Goal: Information Seeking & Learning: Learn about a topic

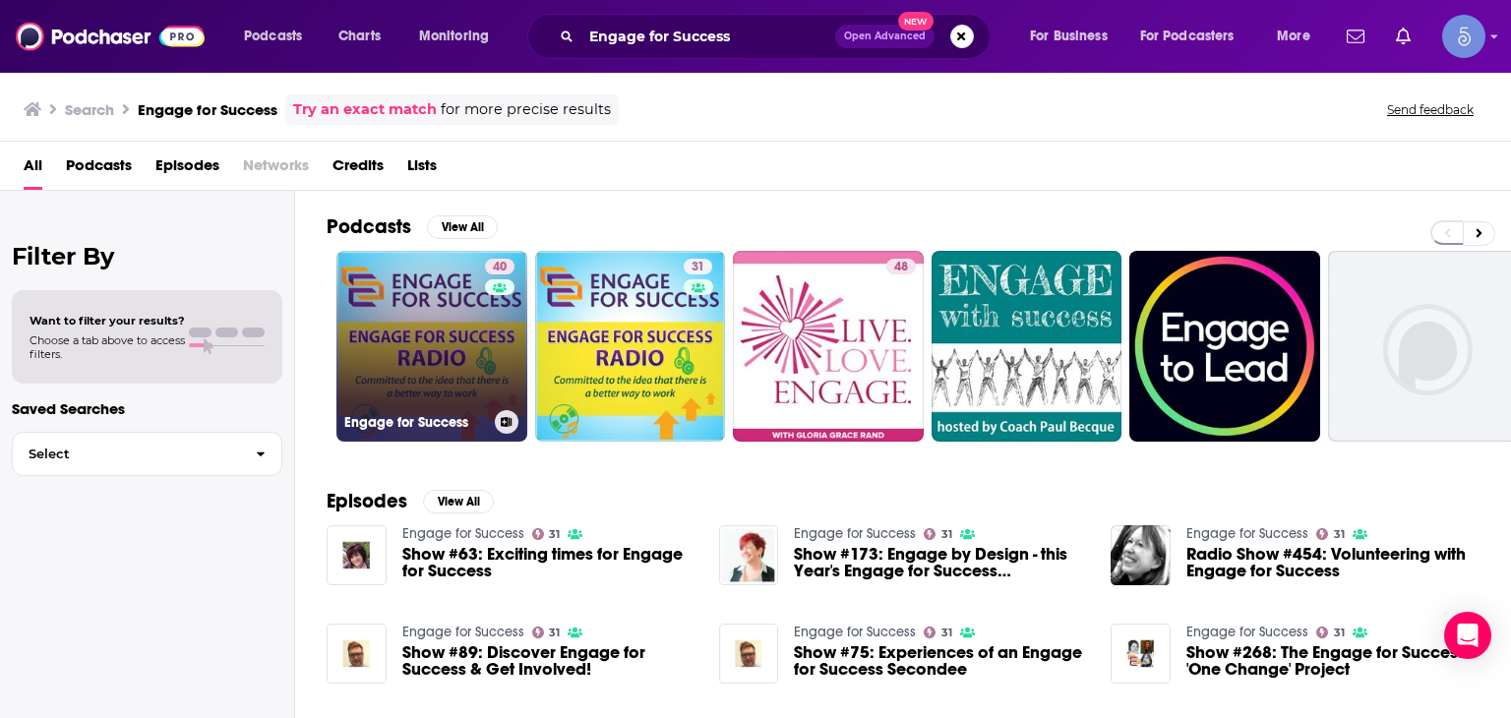
click at [448, 379] on link "40 Engage for Success" at bounding box center [431, 346] width 191 height 191
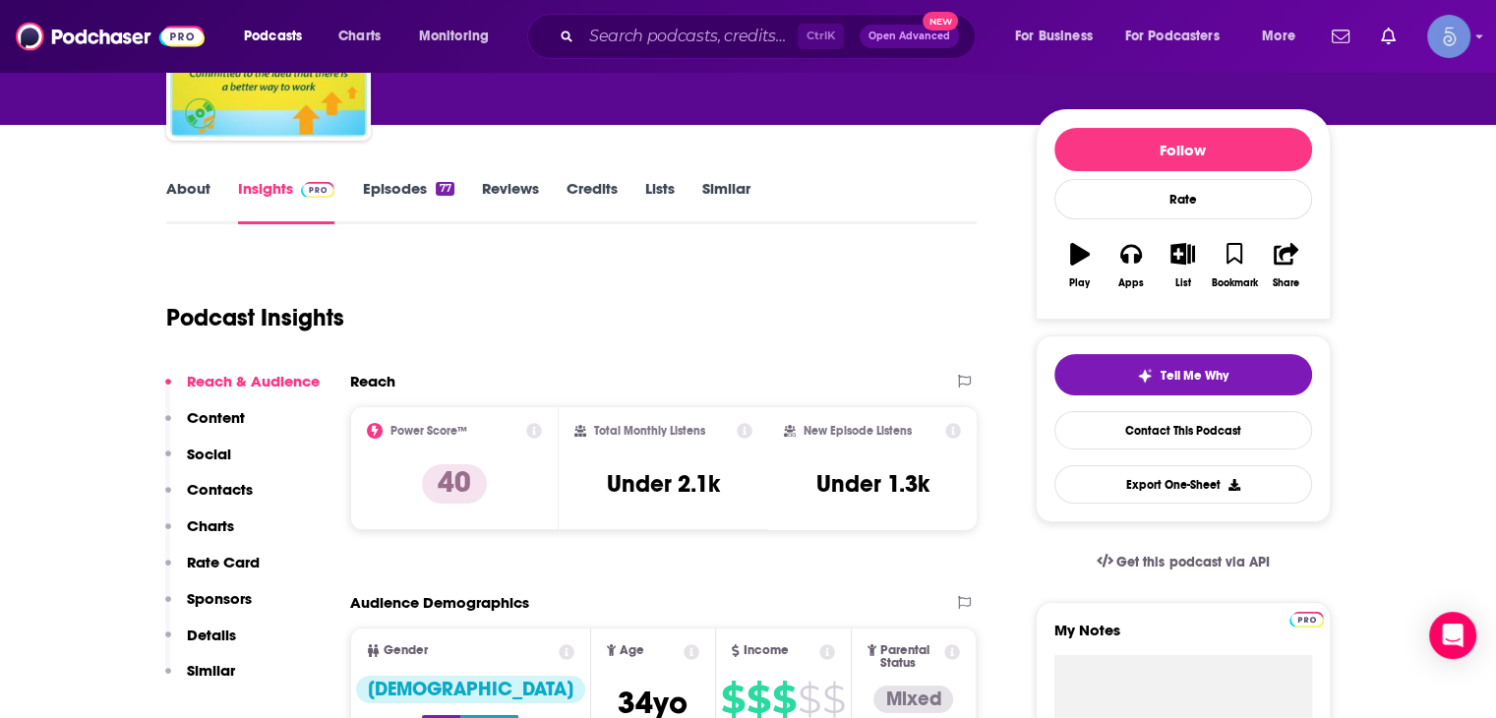
scroll to position [197, 0]
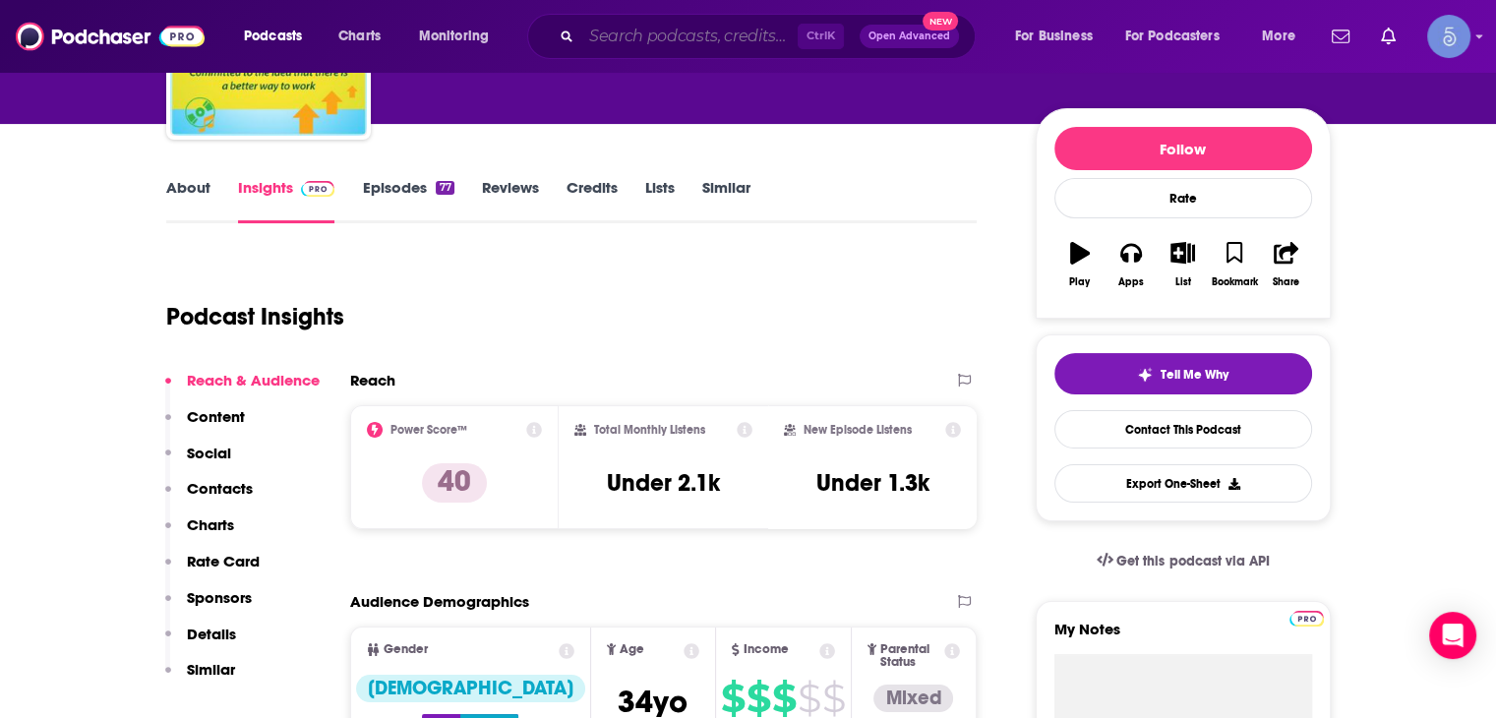
click at [598, 27] on input "Search podcasts, credits, & more..." at bounding box center [689, 36] width 216 height 31
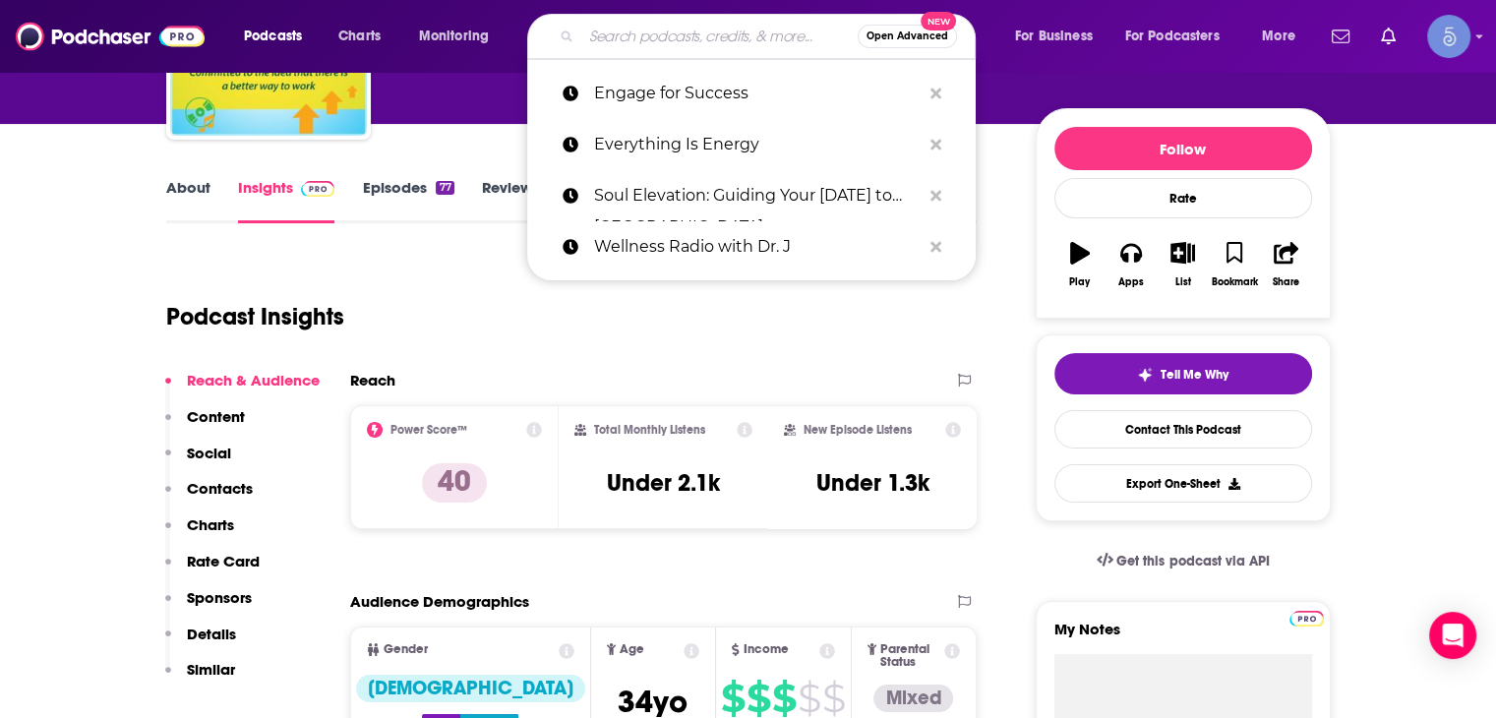
paste input "The Dad Edge Podcast"
type input "The Dad Edge Podcast"
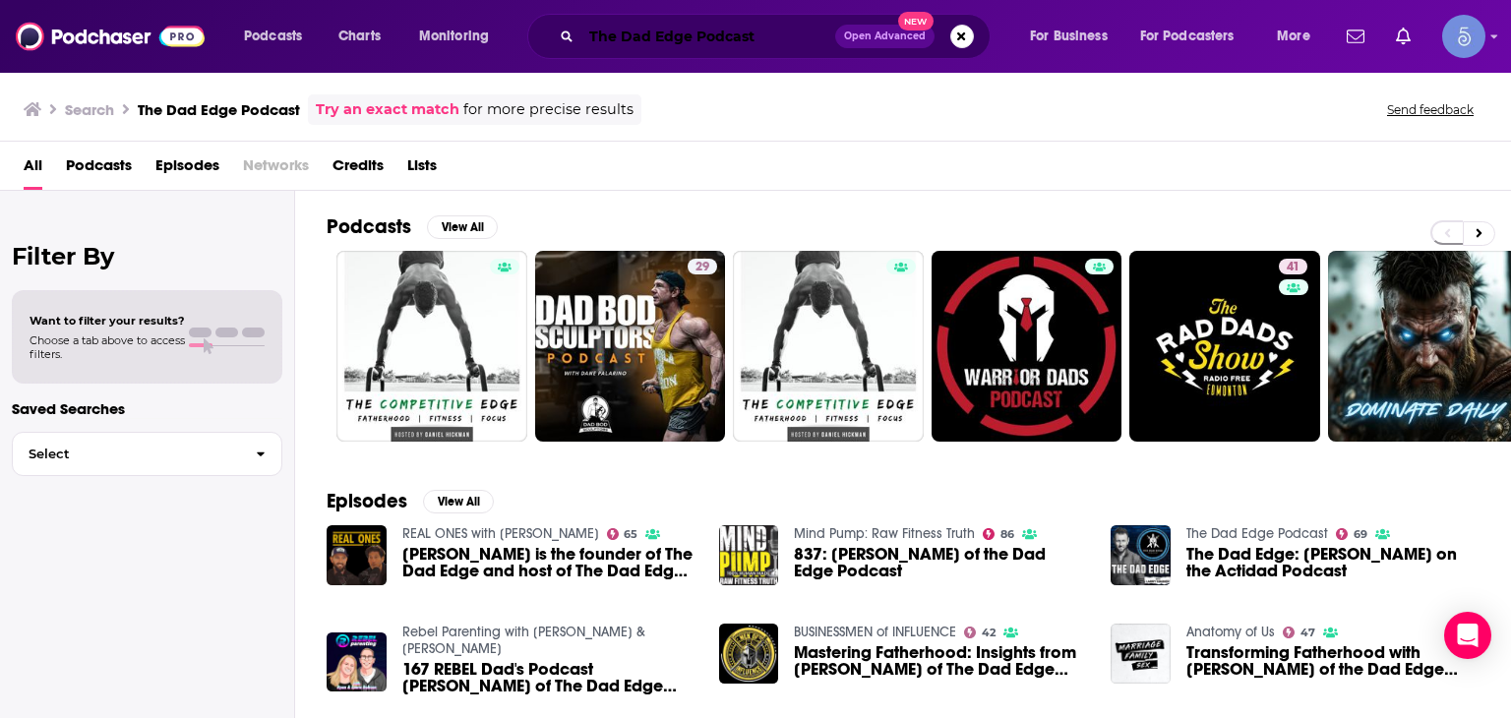
click at [655, 32] on input "The Dad Edge Podcast" at bounding box center [708, 36] width 254 height 31
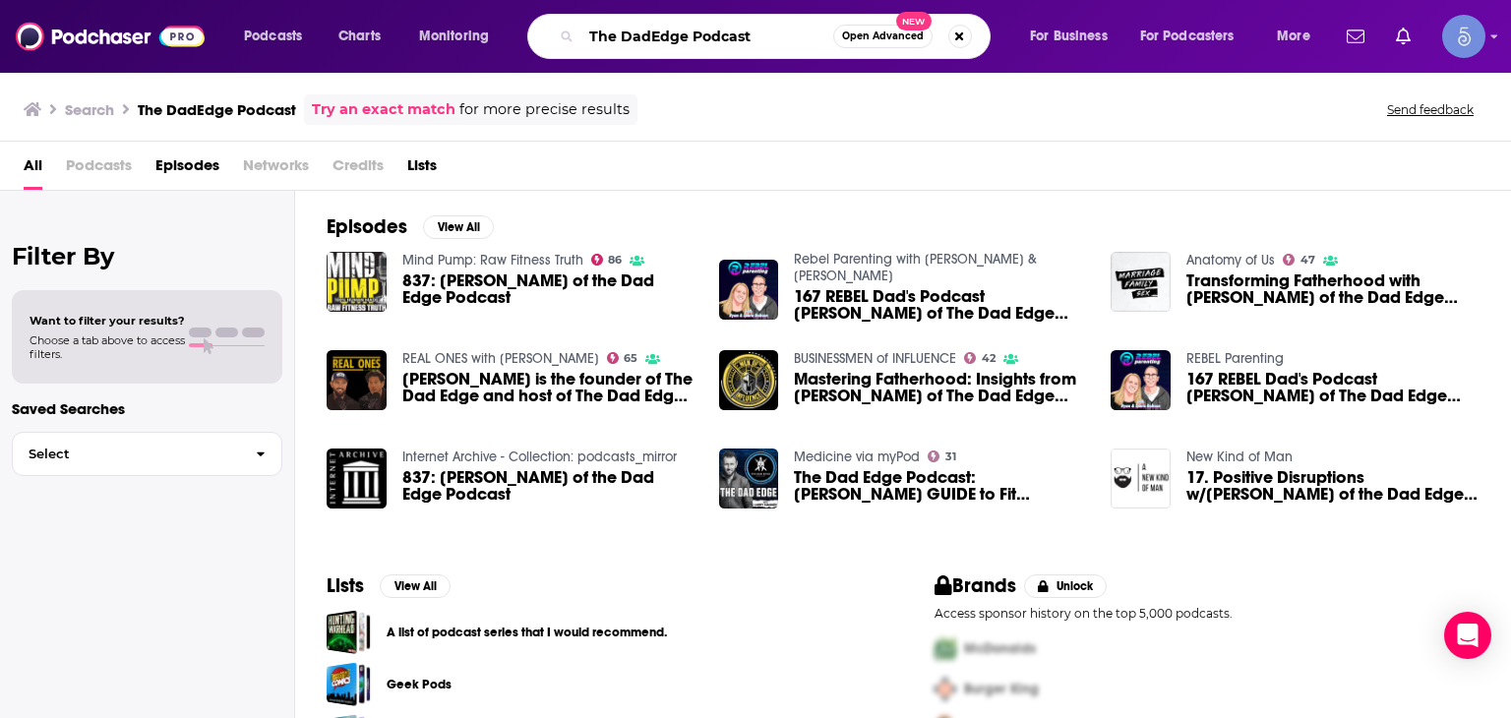
drag, startPoint x: 695, startPoint y: 34, endPoint x: 1343, endPoint y: 61, distance: 647.8
click at [1343, 61] on div "Podcasts Charts Monitoring The DadEdge Podcast Open Advanced New For Business F…" at bounding box center [755, 36] width 1511 height 73
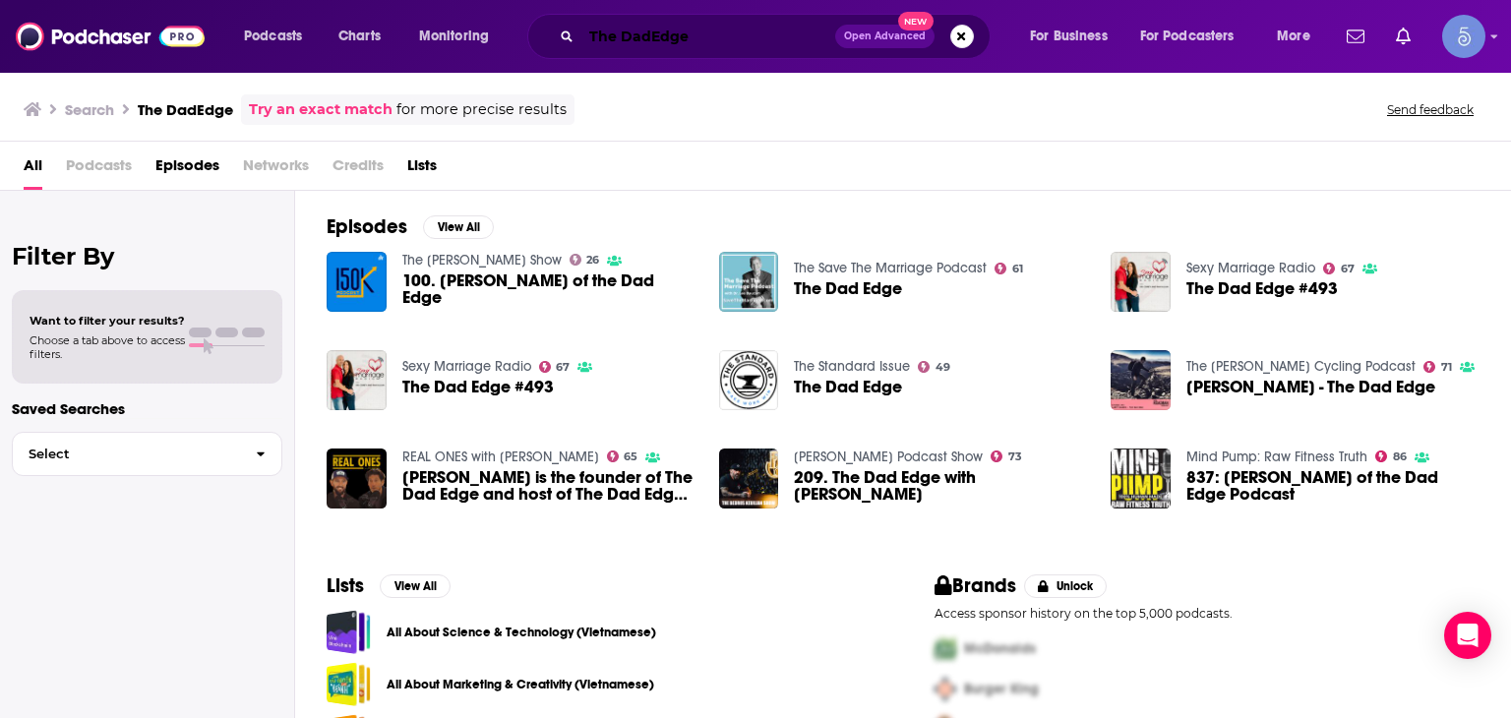
click at [653, 37] on input "The DadEdge" at bounding box center [708, 36] width 254 height 31
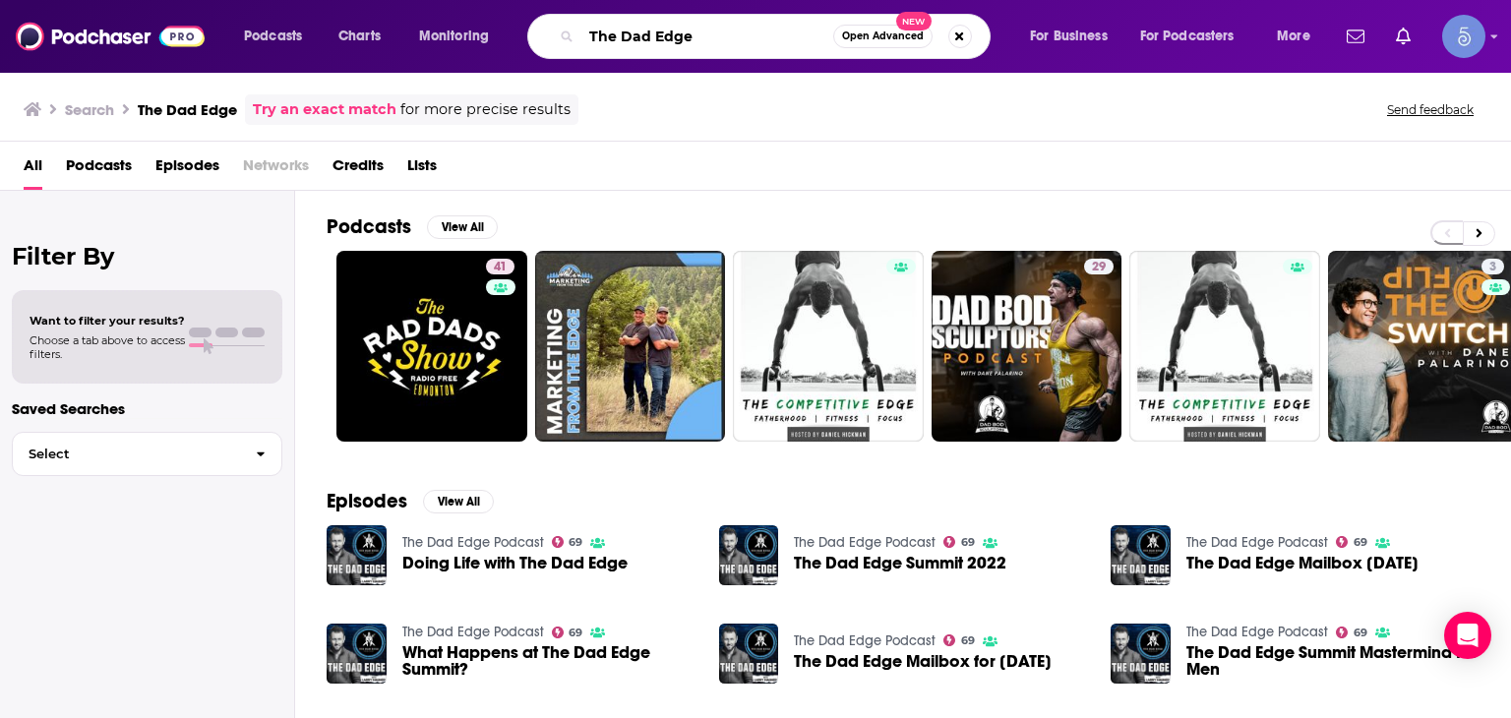
drag, startPoint x: 721, startPoint y: 29, endPoint x: 104, endPoint y: 48, distance: 617.0
click at [104, 47] on div "Podcasts Charts Monitoring The Dad Edge Open Advanced New For Business For Podc…" at bounding box center [755, 36] width 1511 height 73
paste input "Strategy Simplified"
type input "Strategy Simplified"
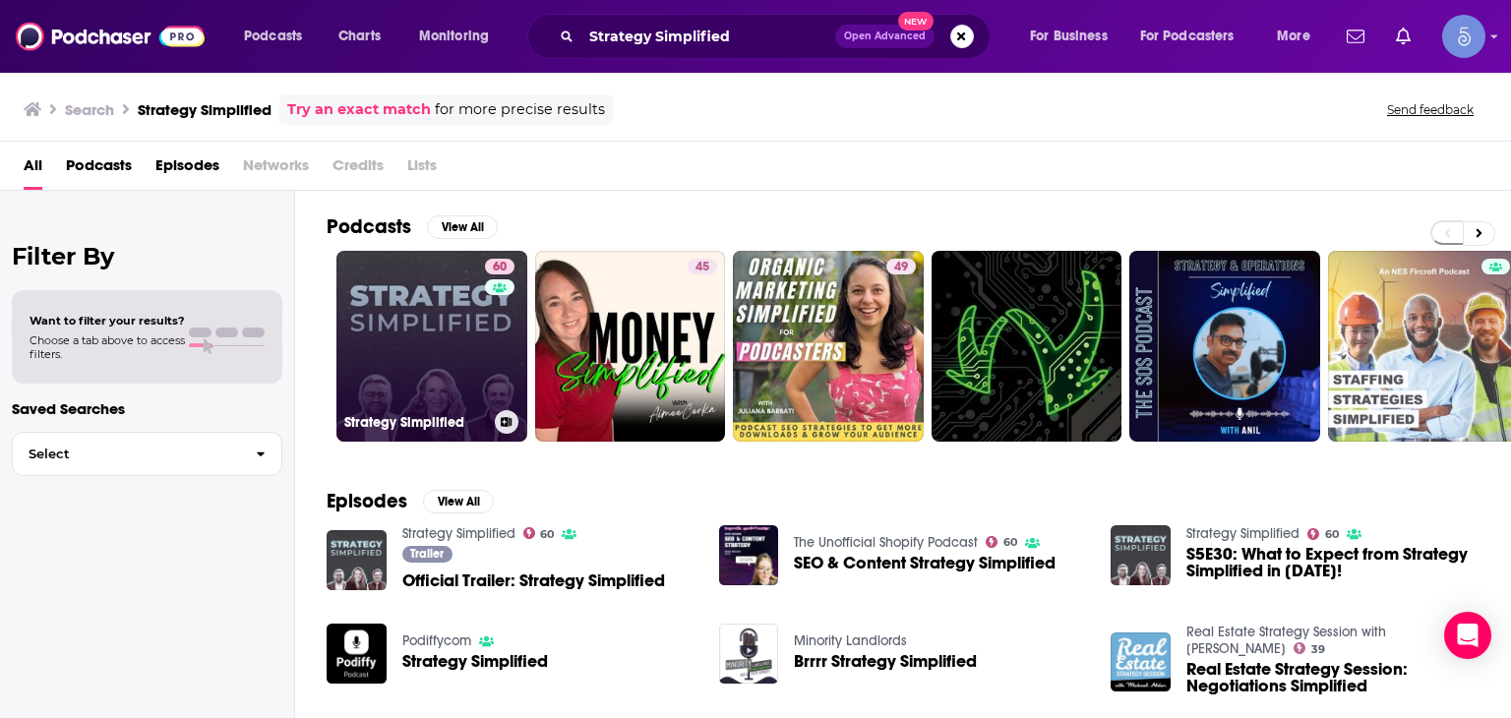
click at [441, 357] on link "60 Strategy Simplified" at bounding box center [431, 346] width 191 height 191
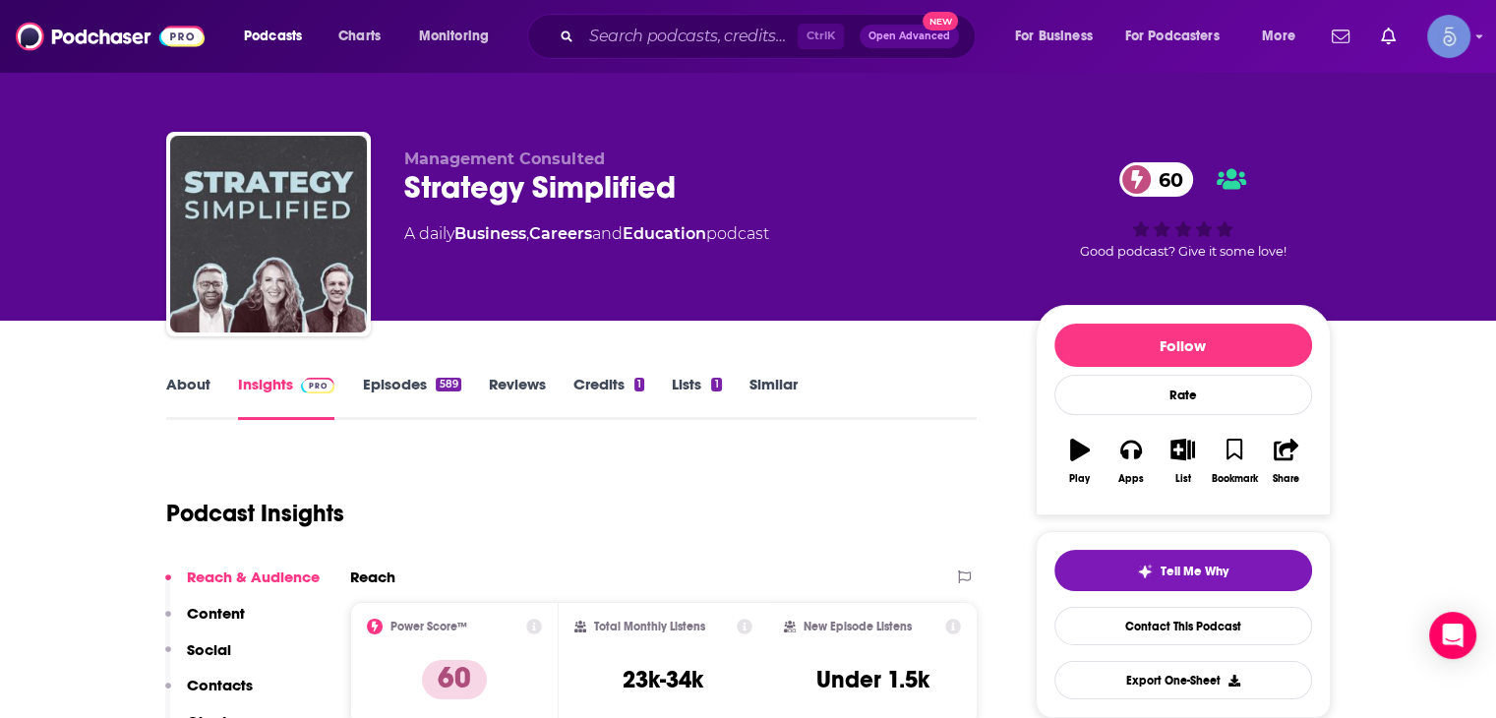
scroll to position [98, 0]
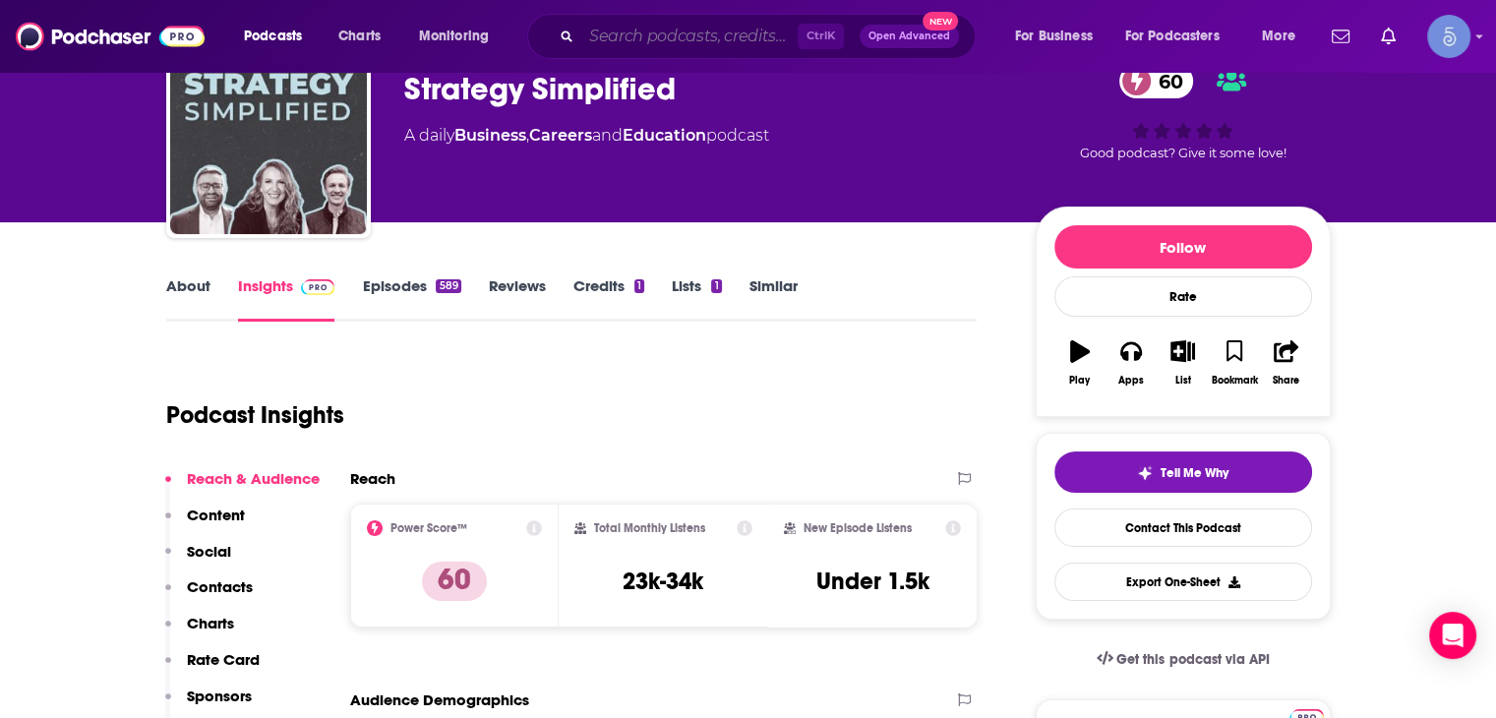
click at [679, 40] on input "Search podcasts, credits, & more..." at bounding box center [689, 36] width 216 height 31
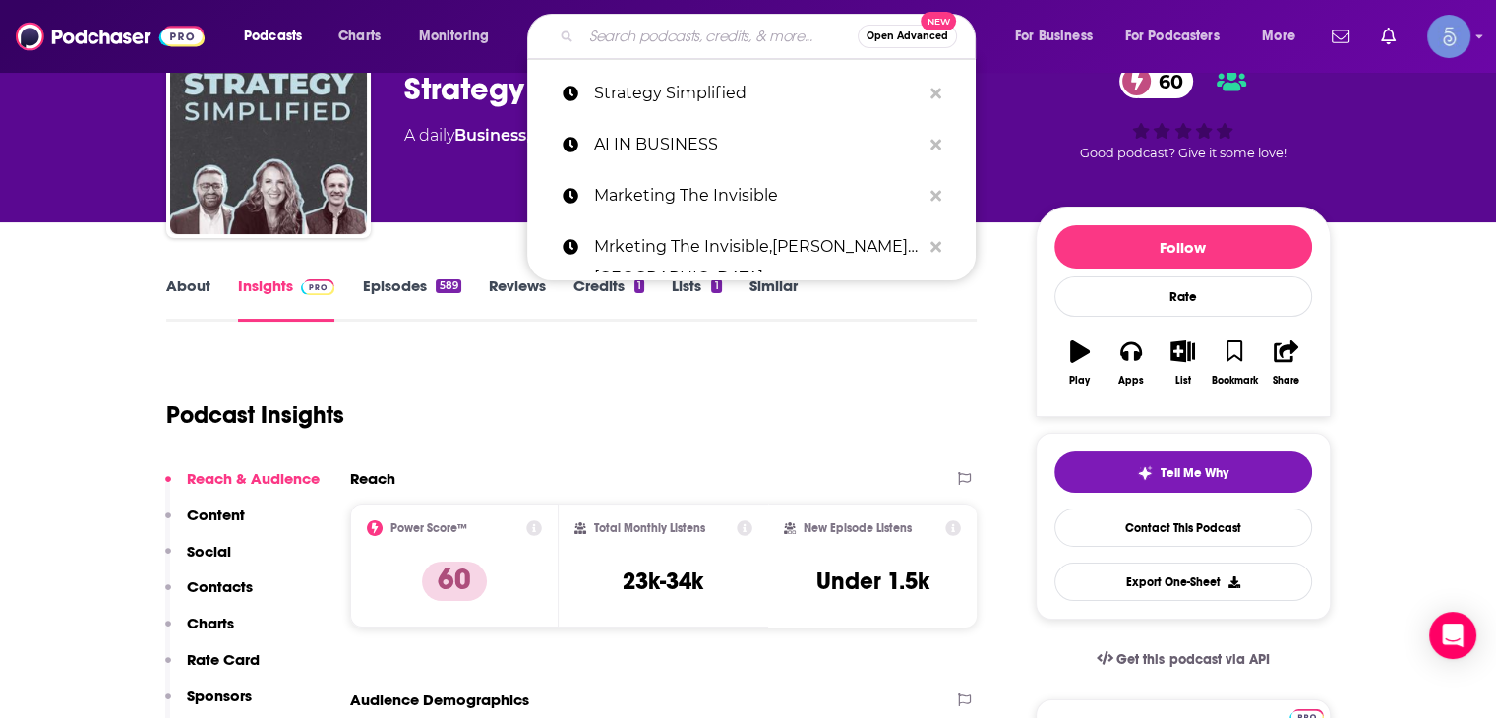
paste input "The Business Power Hour with [PERSON_NAME]"
type input "The Business Power Hour with [PERSON_NAME]"
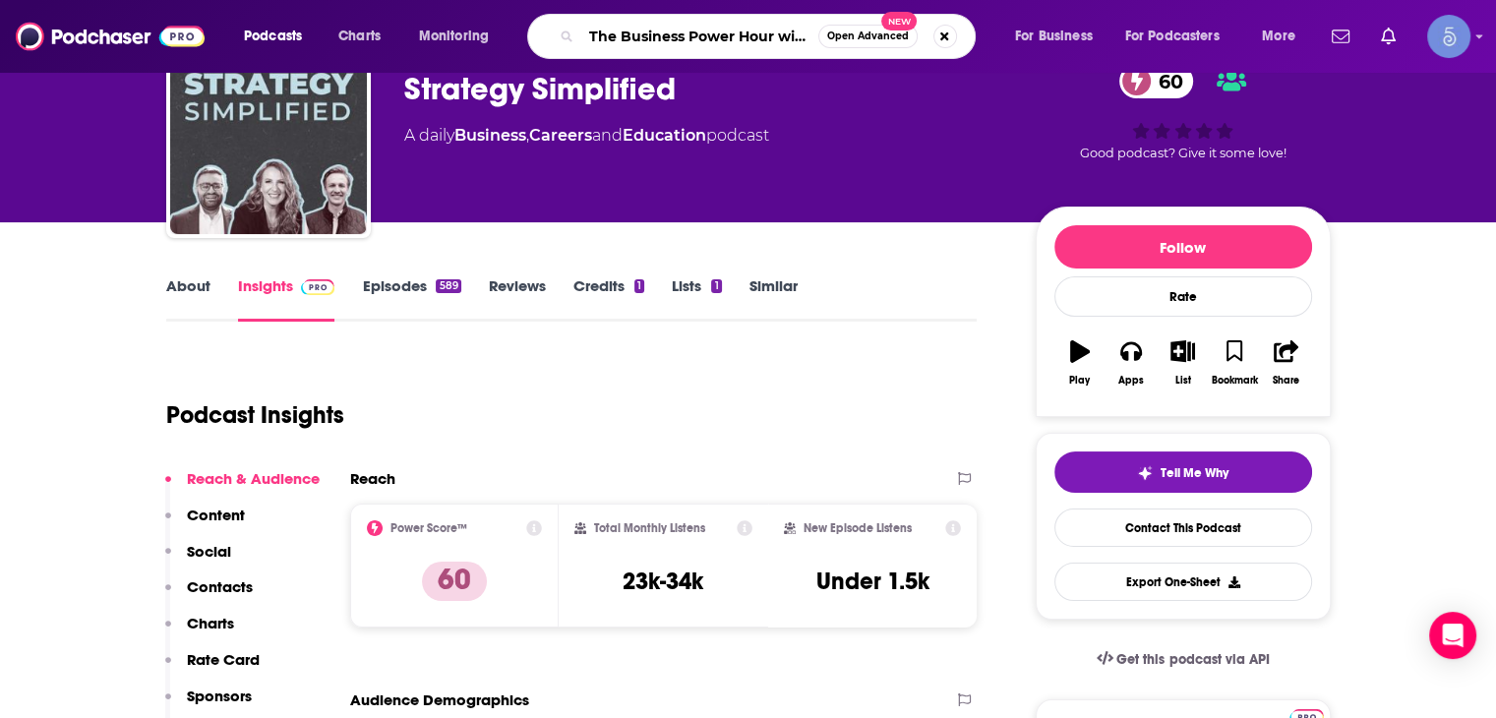
scroll to position [0, 73]
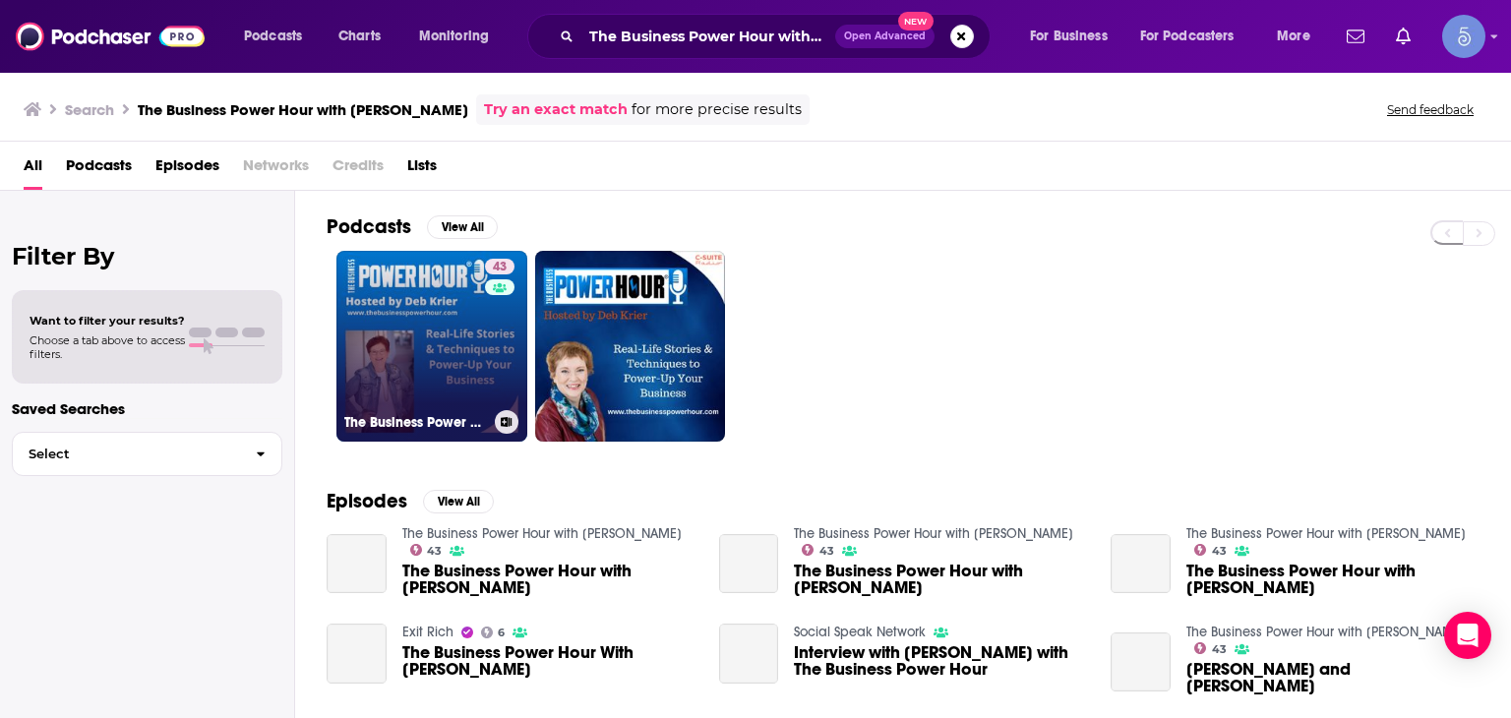
click at [466, 314] on link "43 The Business Power Hour with [PERSON_NAME]" at bounding box center [431, 346] width 191 height 191
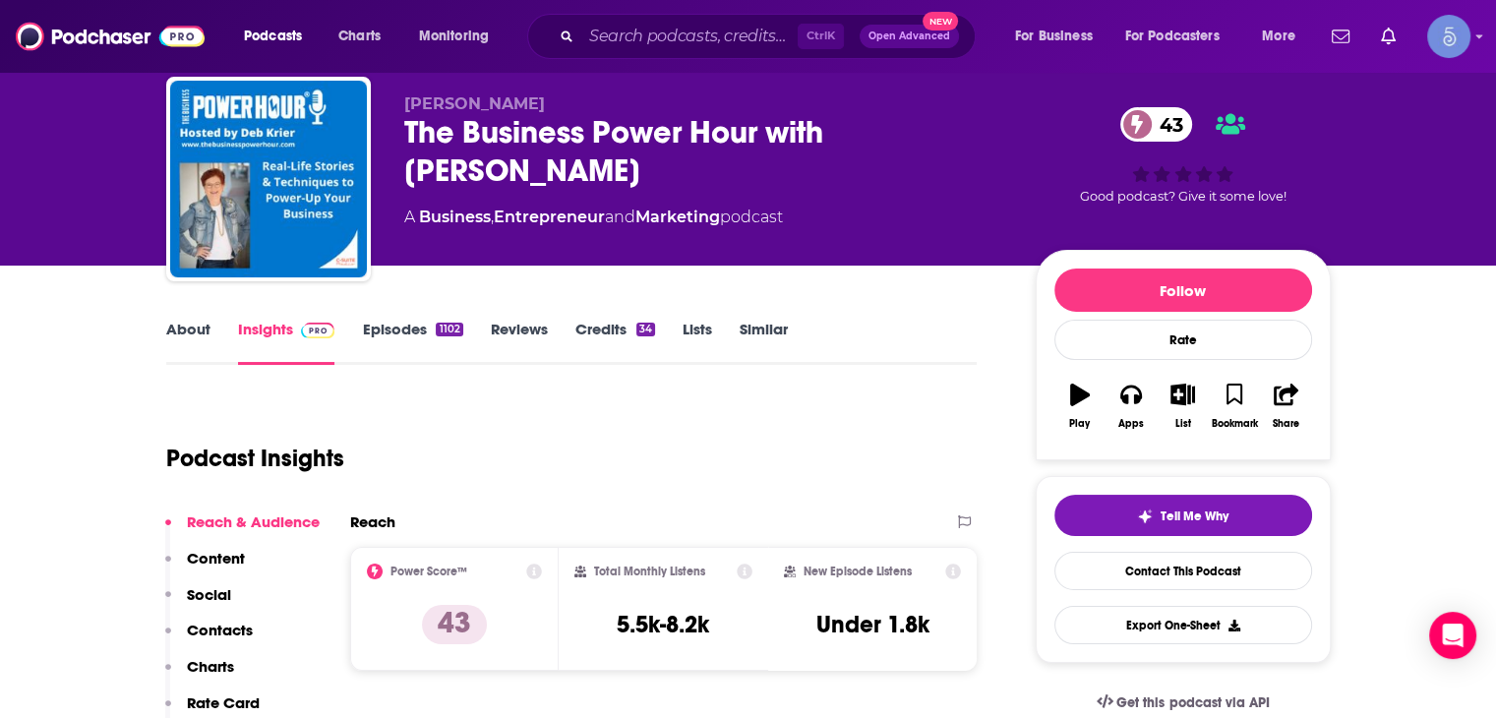
scroll to position [98, 0]
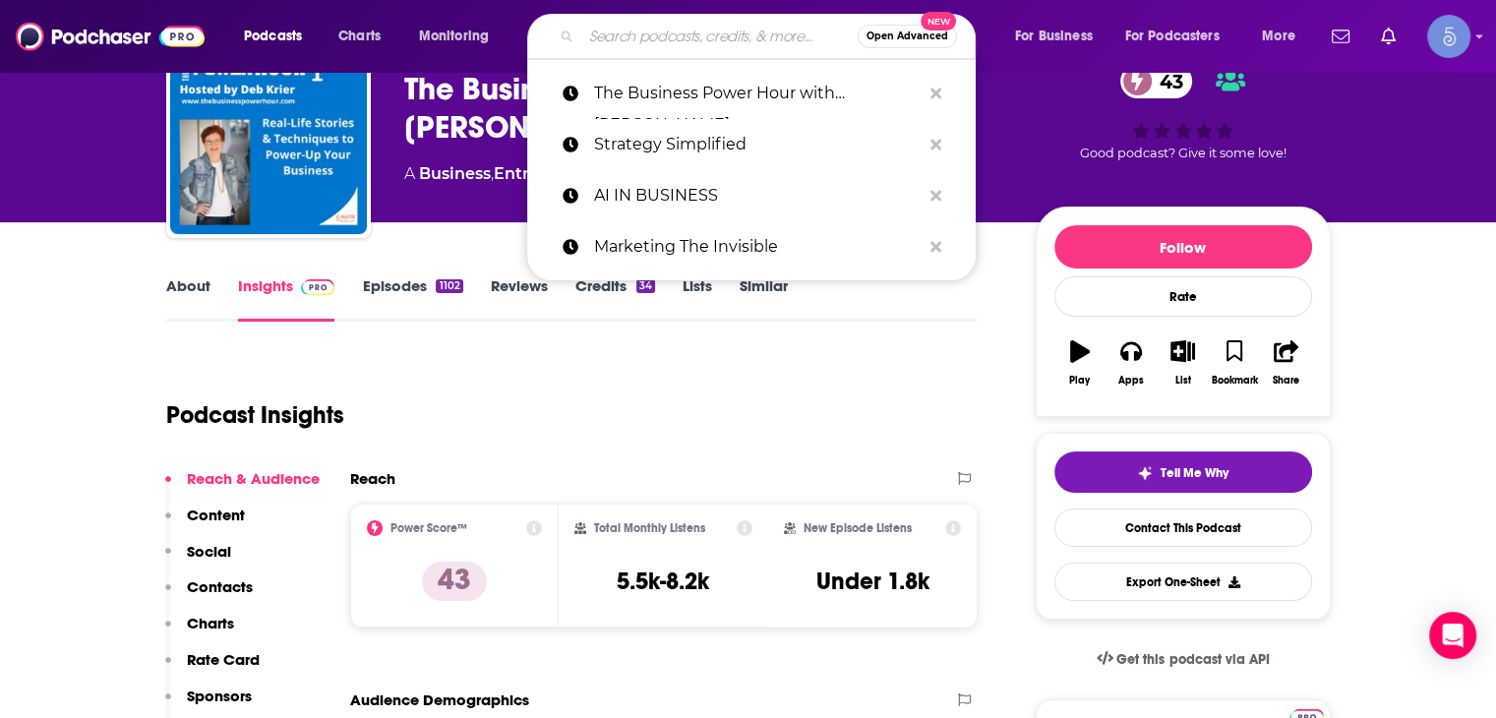
click at [622, 32] on input "Search podcasts, credits, & more..." at bounding box center [719, 36] width 276 height 31
paste input "Mornings with [PERSON_NAME]: Commercial Real Estate Podcast"
type input "Mornings with [PERSON_NAME]: Commercial Real Estate Podcast"
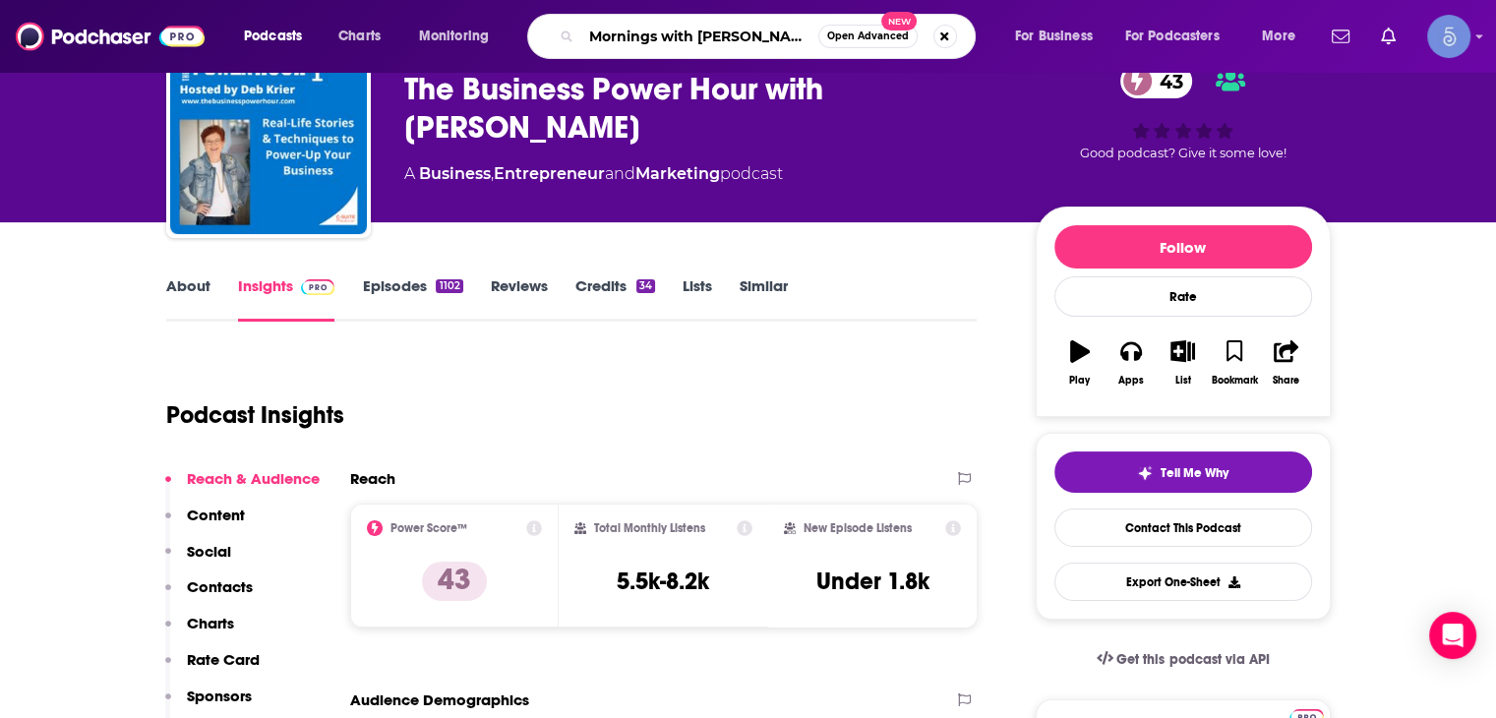
scroll to position [0, 159]
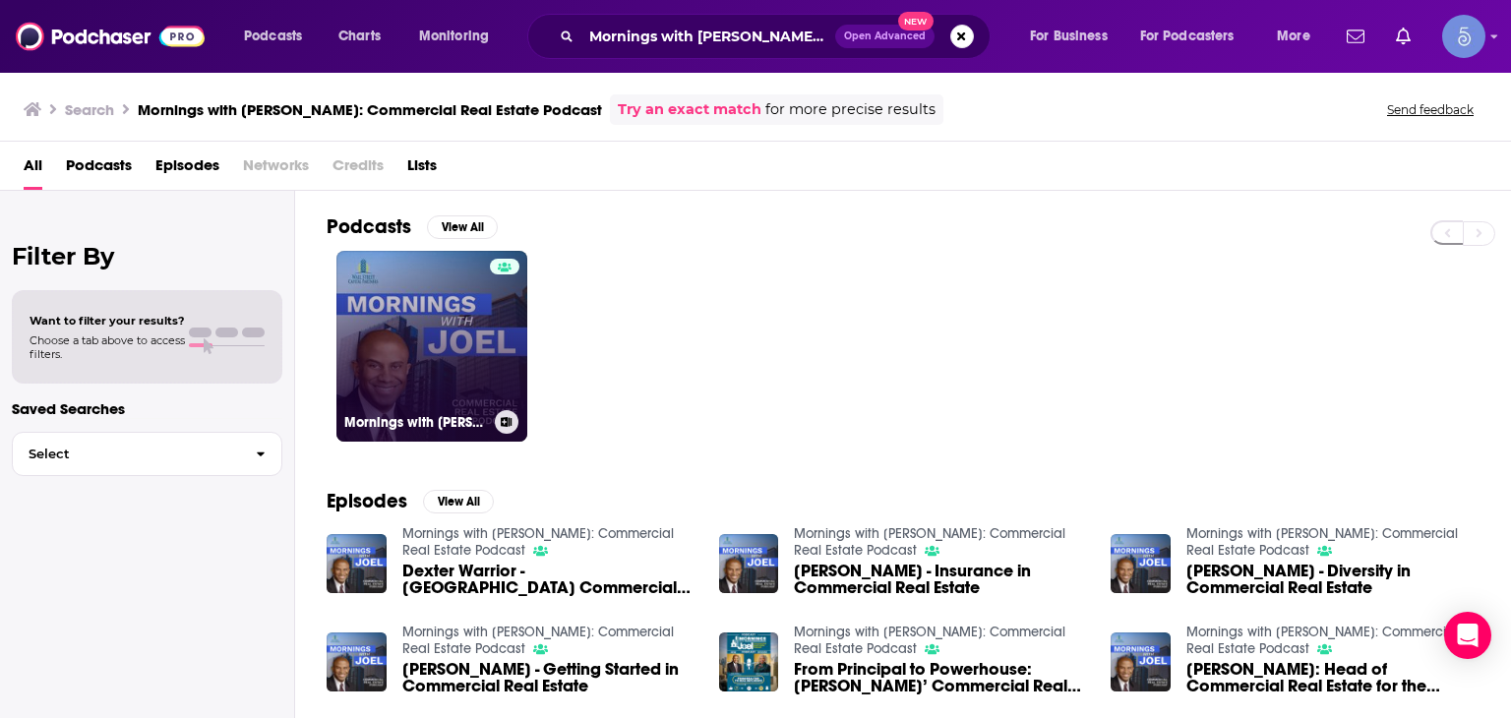
click at [460, 367] on link "Mornings with [PERSON_NAME]: Commercial Real Estate Podcast" at bounding box center [431, 346] width 191 height 191
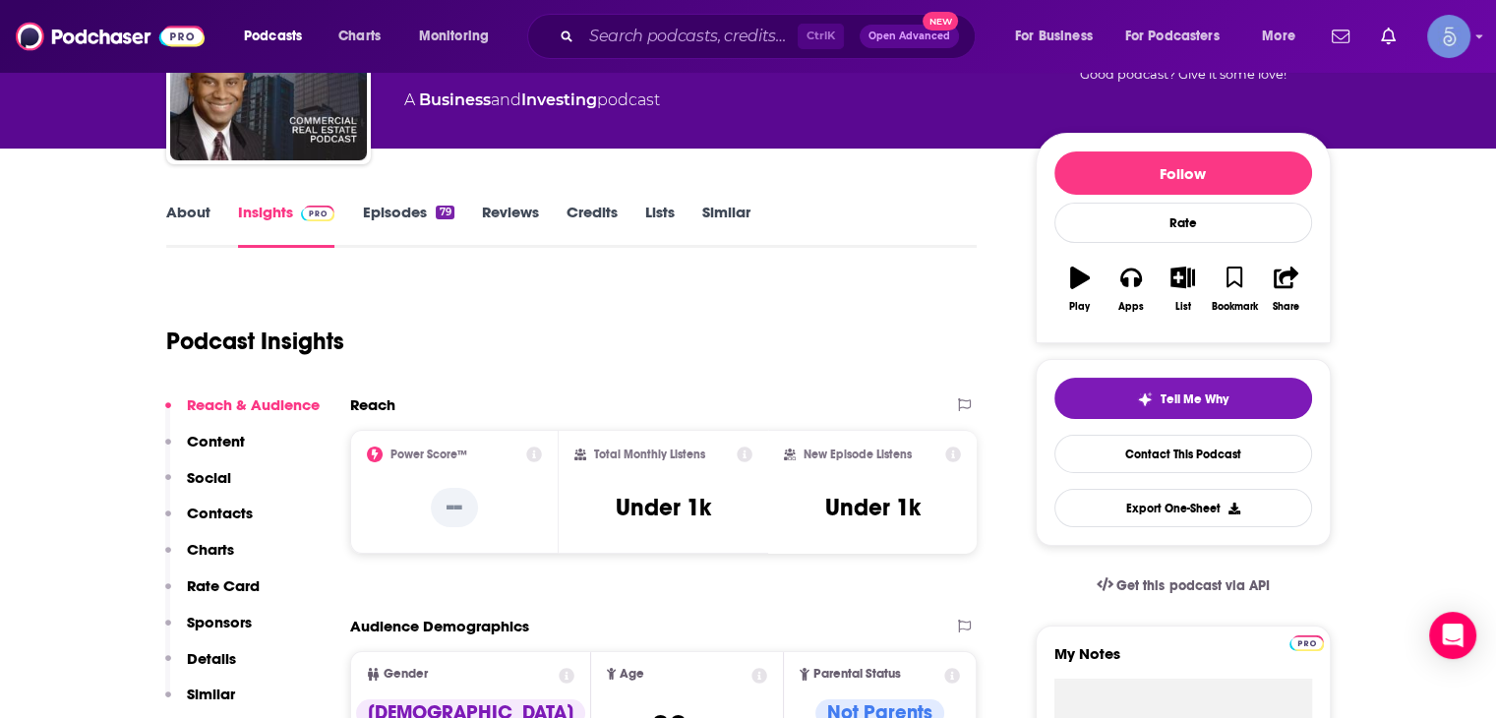
scroll to position [197, 0]
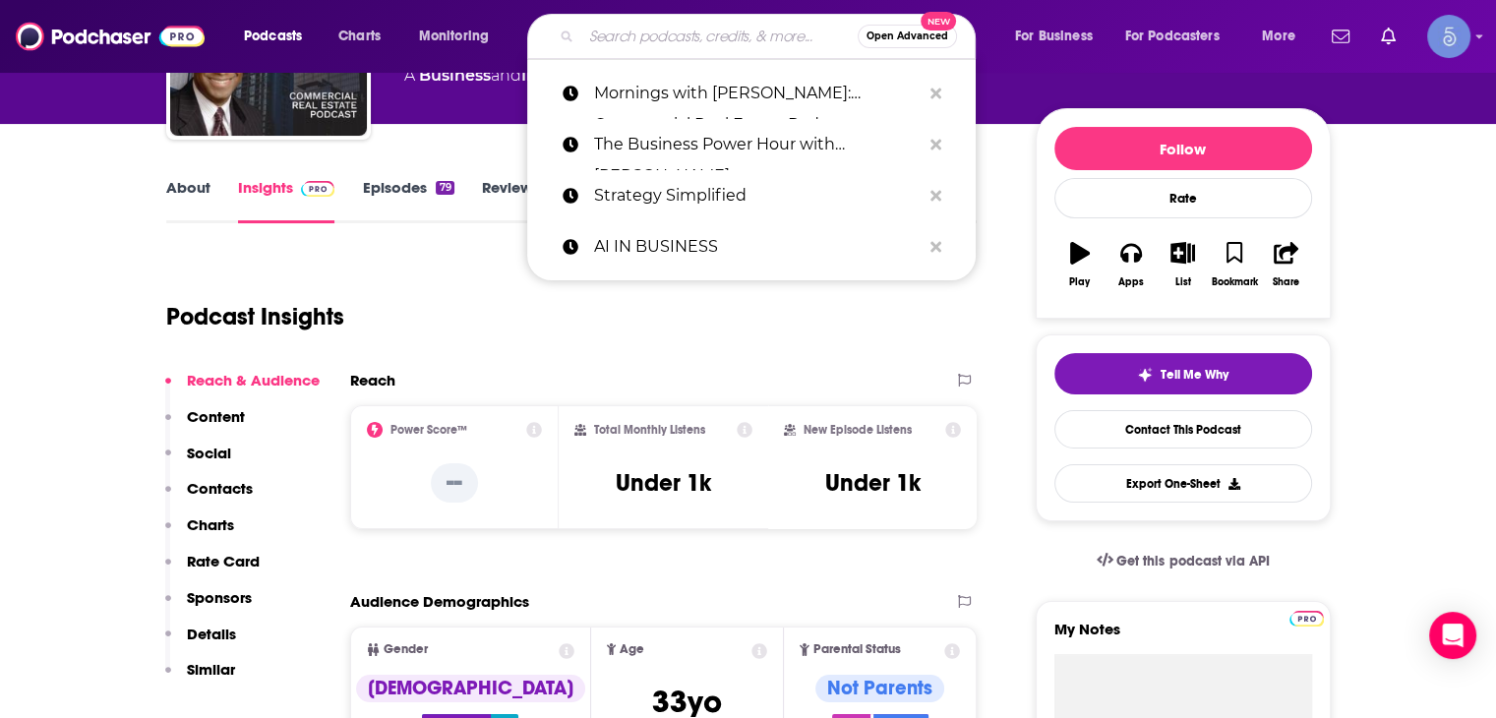
click at [606, 31] on input "Search podcasts, credits, & more..." at bounding box center [719, 36] width 276 height 31
paste input "DealMakers"
type input "DealMakers"
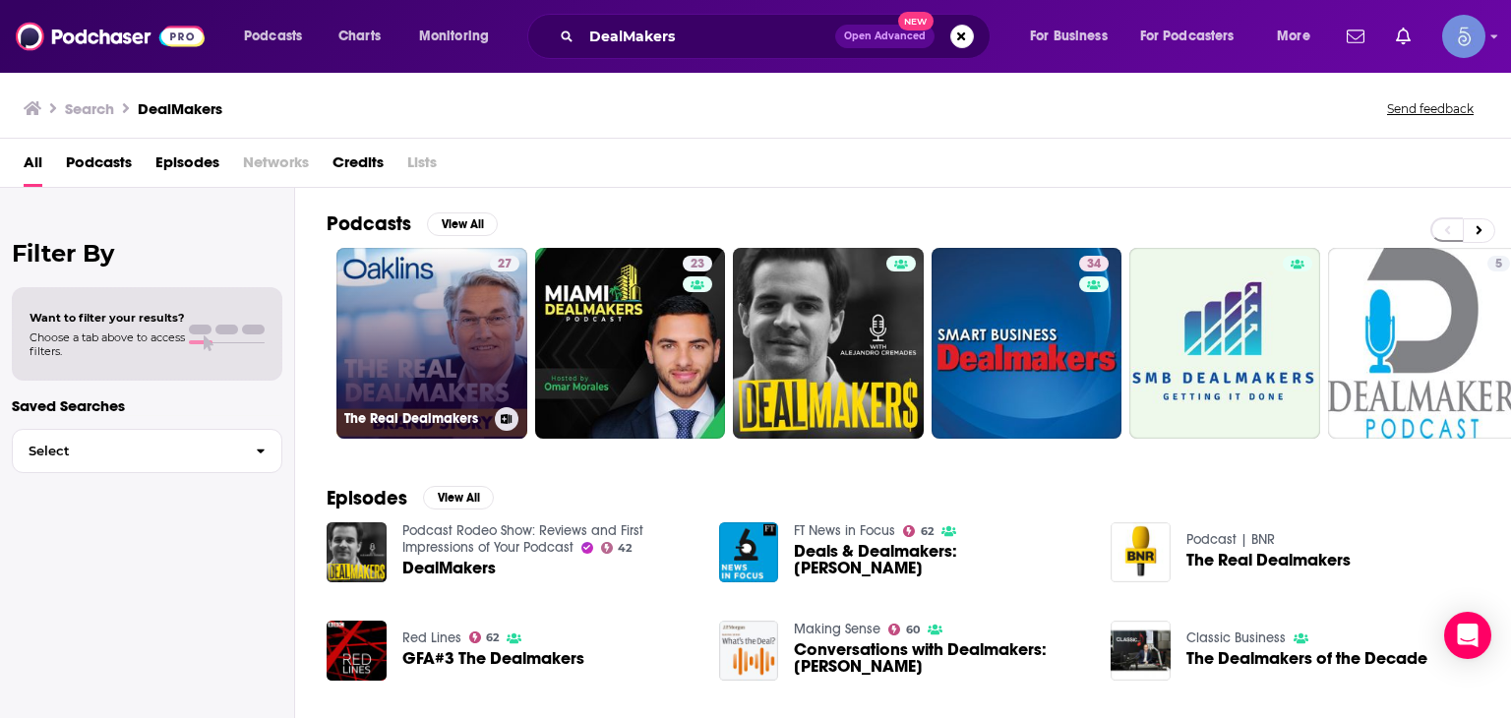
click at [439, 322] on link "27 The Real Dealmakers" at bounding box center [431, 343] width 191 height 191
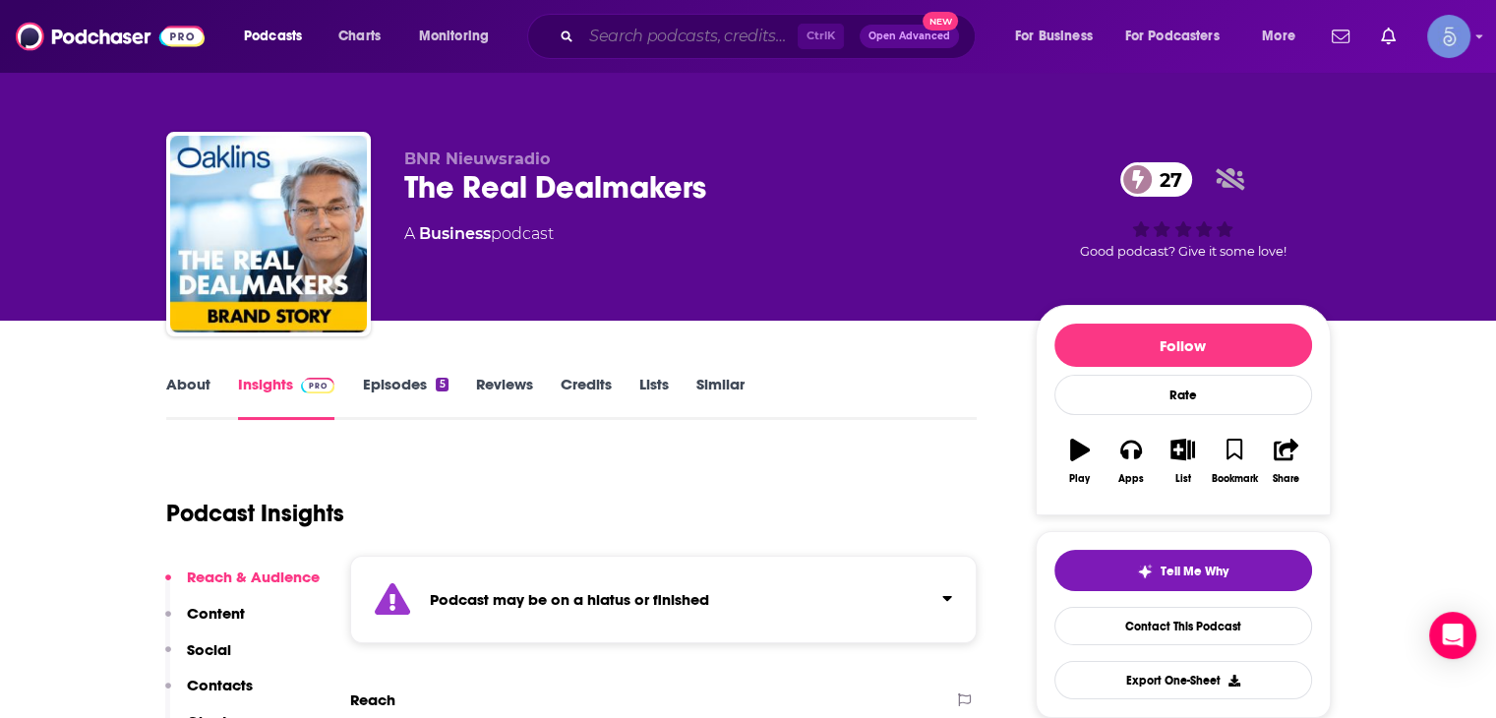
click at [663, 39] on input "Search podcasts, credits, & more..." at bounding box center [689, 36] width 216 height 31
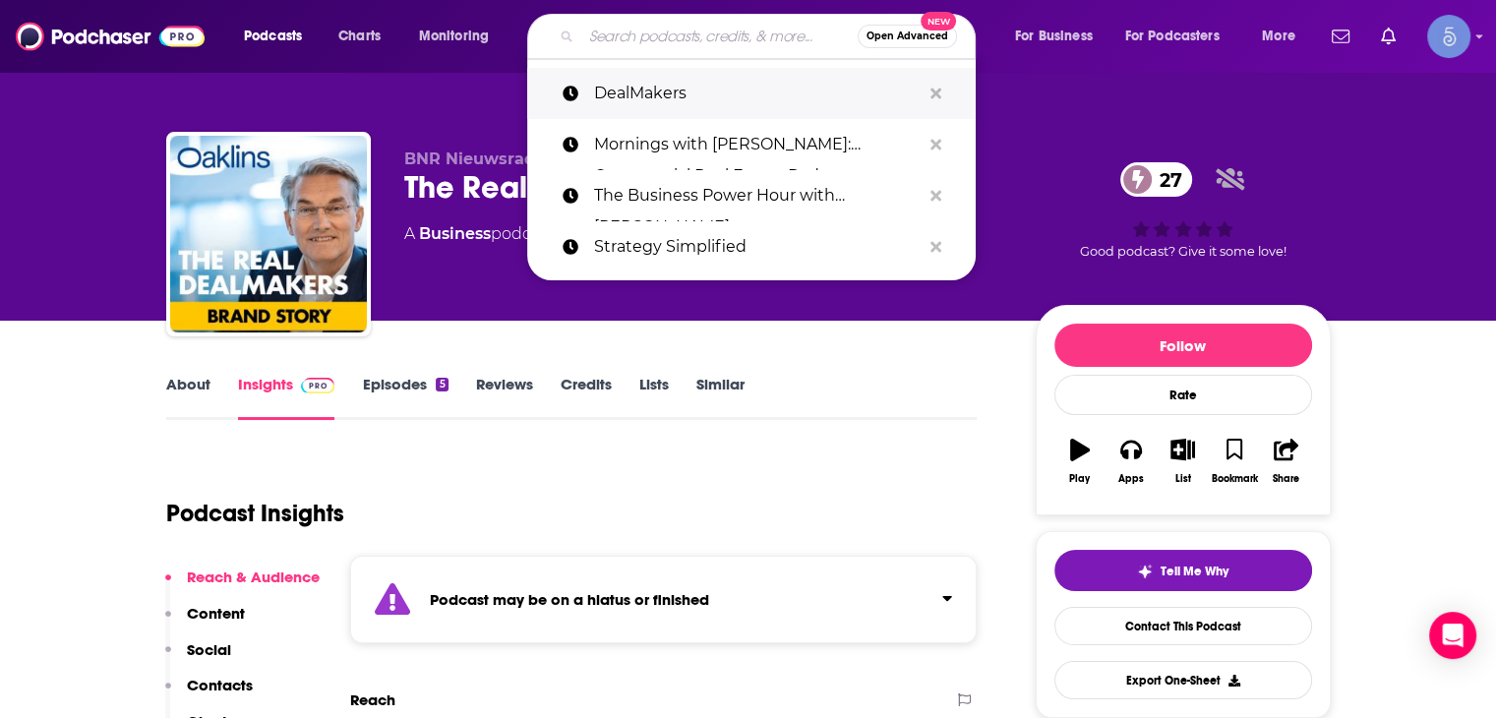
click at [689, 83] on p "DealMakers" at bounding box center [757, 93] width 327 height 51
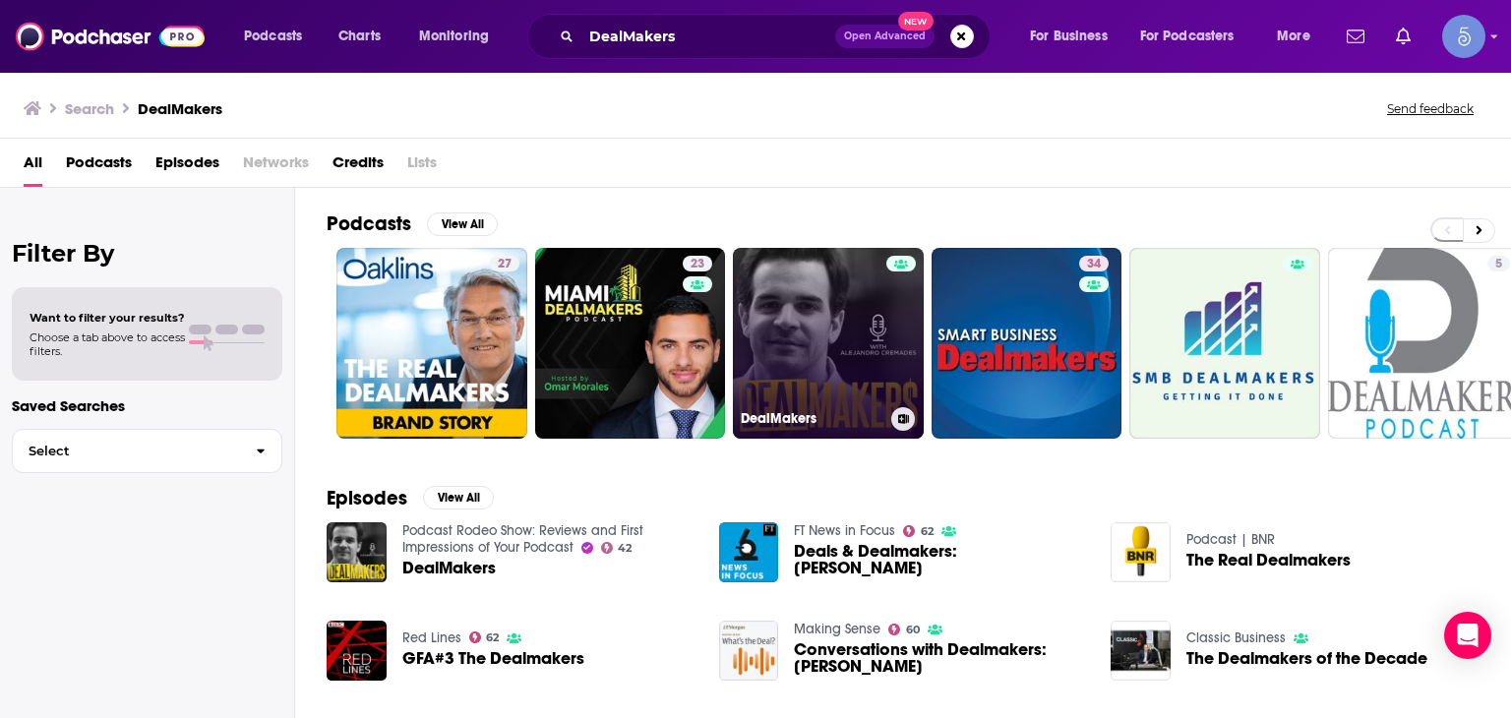
click at [868, 359] on link "DealMakers" at bounding box center [828, 343] width 191 height 191
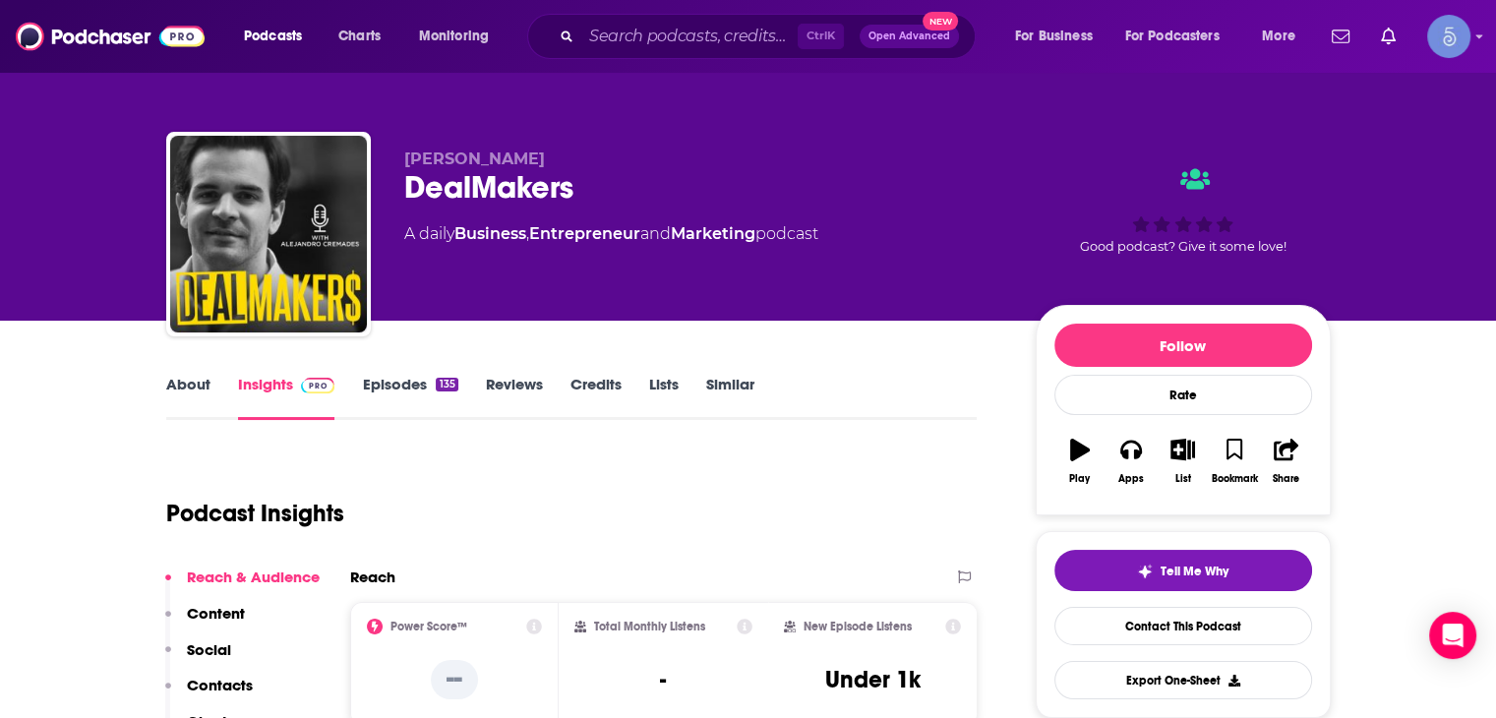
scroll to position [98, 0]
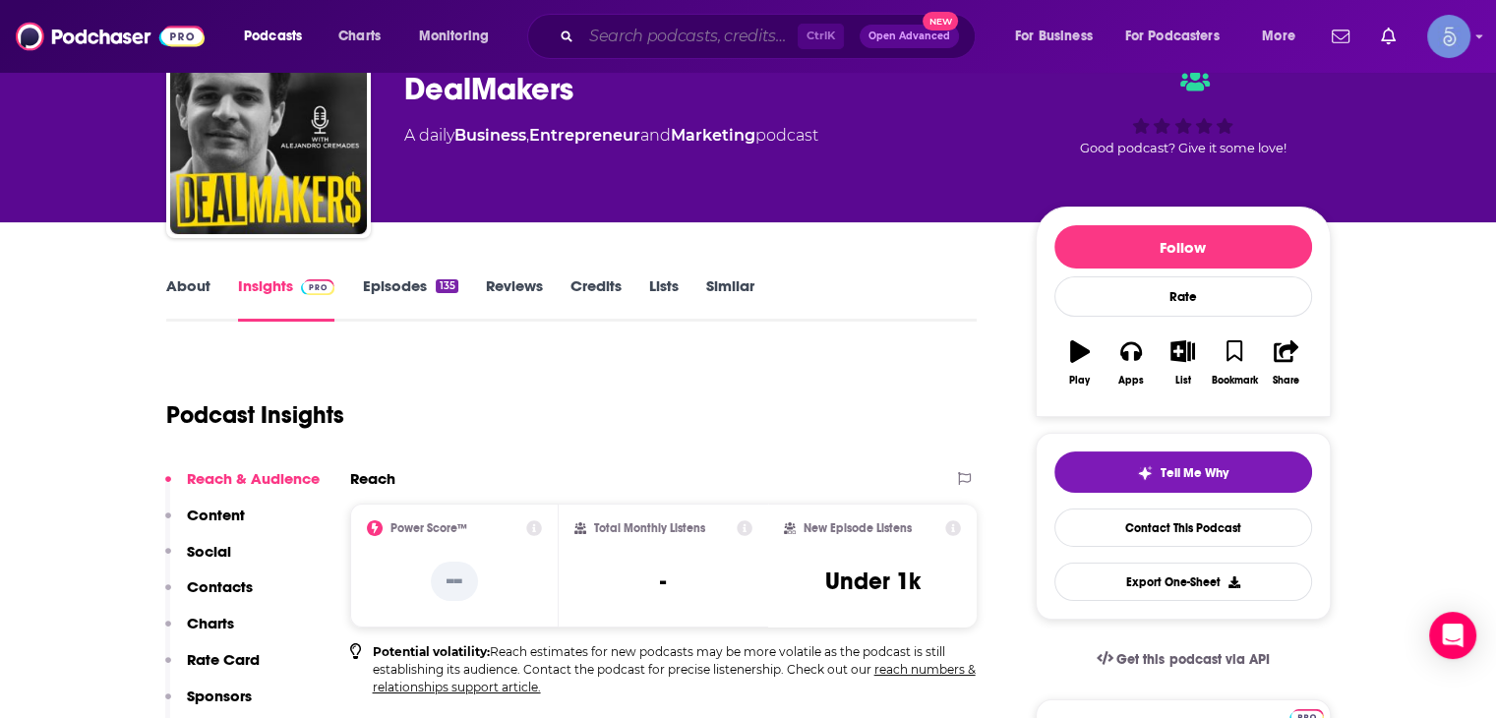
click at [599, 21] on input "Search podcasts, credits, & more..." at bounding box center [689, 36] width 216 height 31
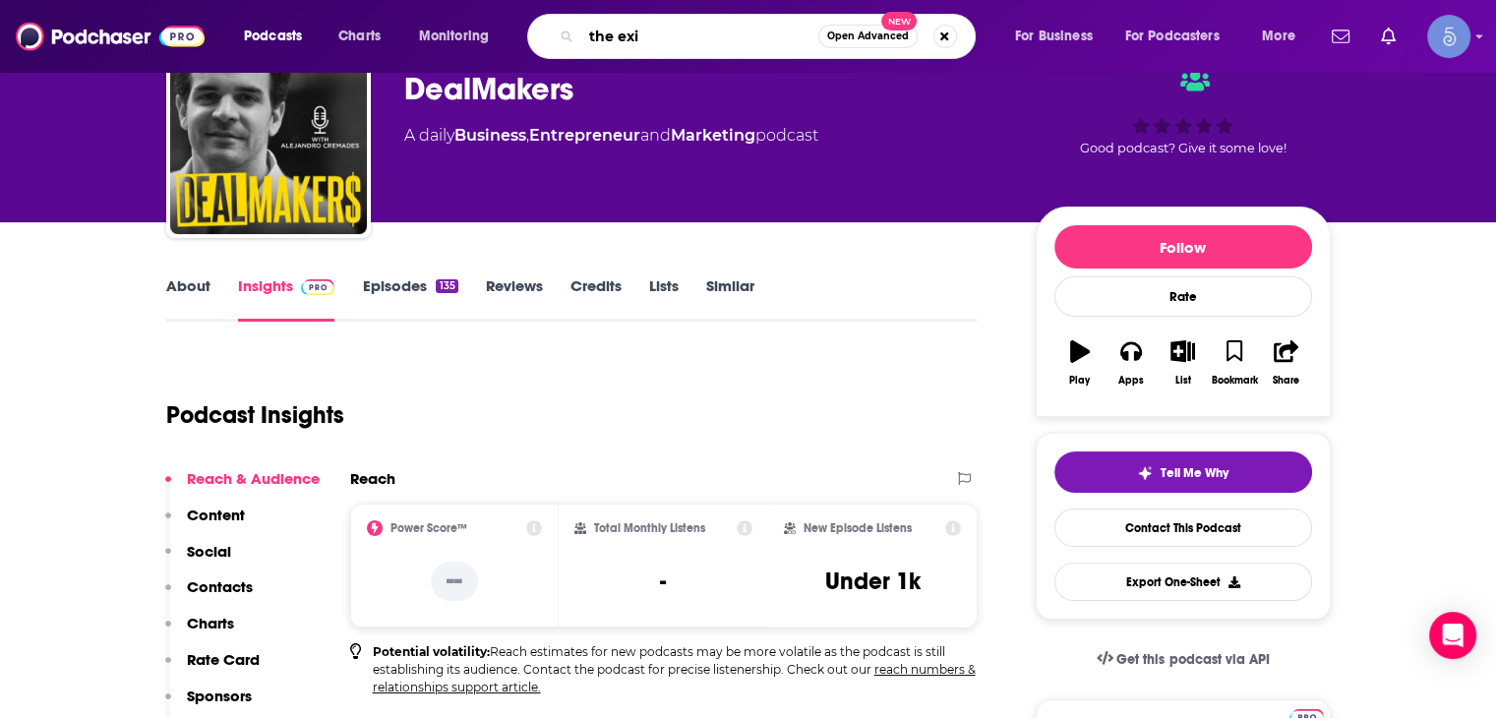
type input "the exit"
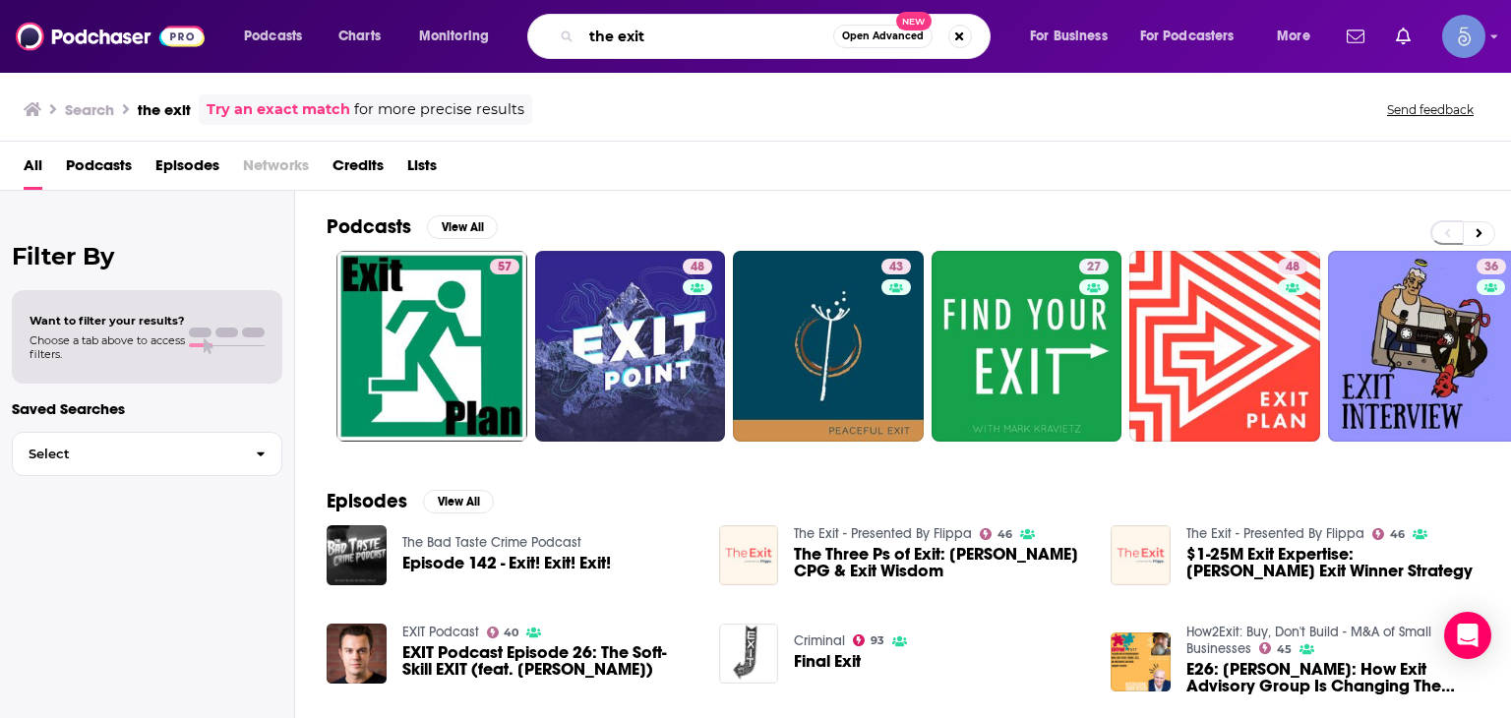
drag, startPoint x: 665, startPoint y: 33, endPoint x: 12, endPoint y: 1, distance: 653.9
click at [22, 29] on div "Podcasts Charts Monitoring the exit Open Advanced New For Business For Podcaste…" at bounding box center [755, 36] width 1511 height 73
paste input "The Exit - Presented By Flippa"
type input "The Exit - Presented By Flippa"
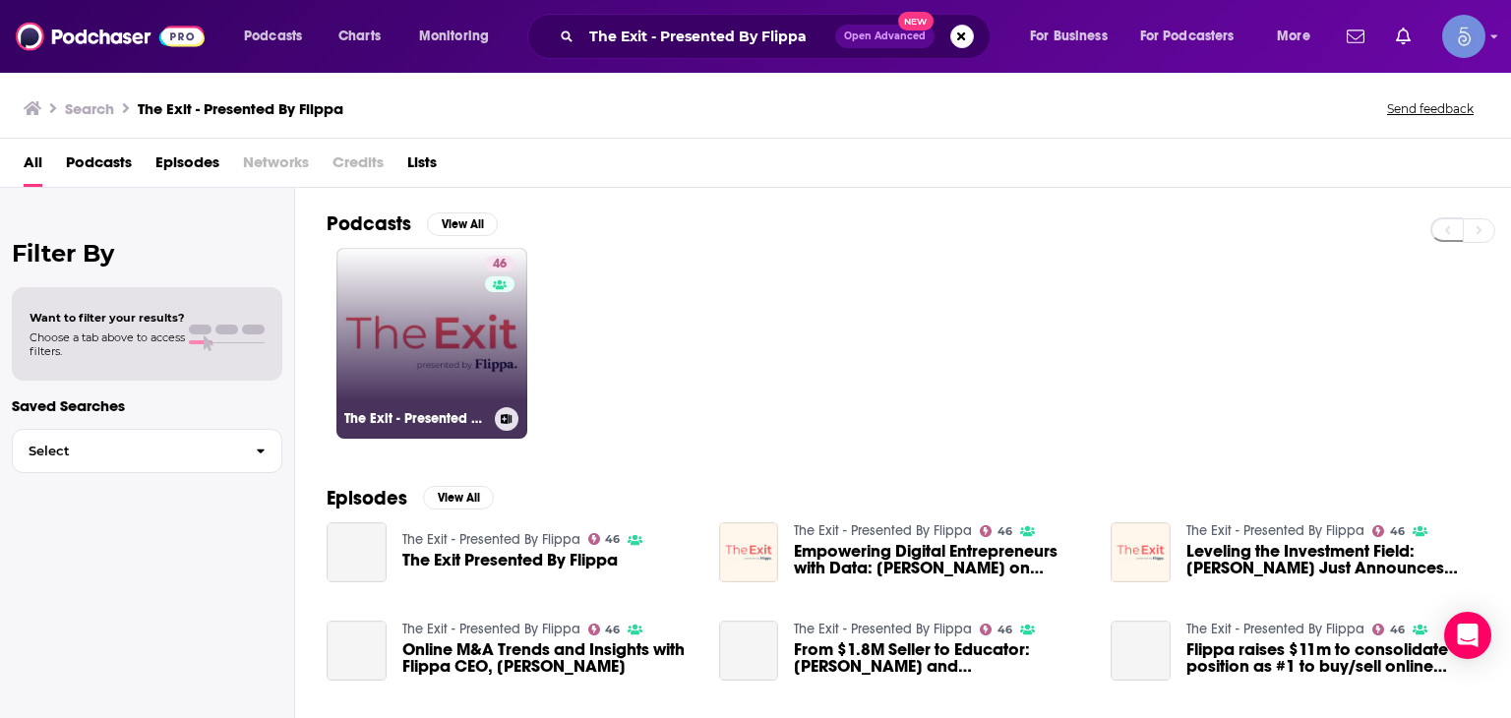
click at [479, 358] on link "46 The Exit - Presented By Flippa" at bounding box center [431, 343] width 191 height 191
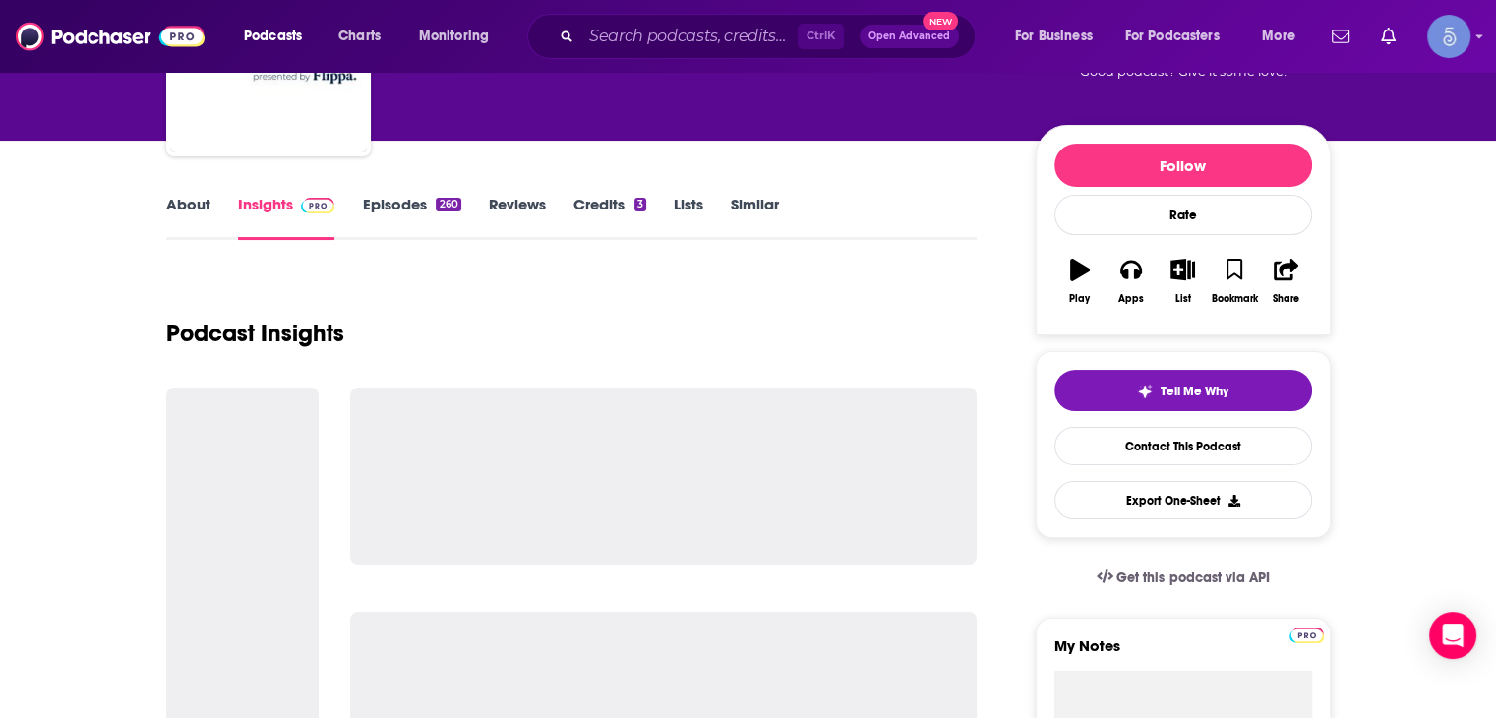
scroll to position [295, 0]
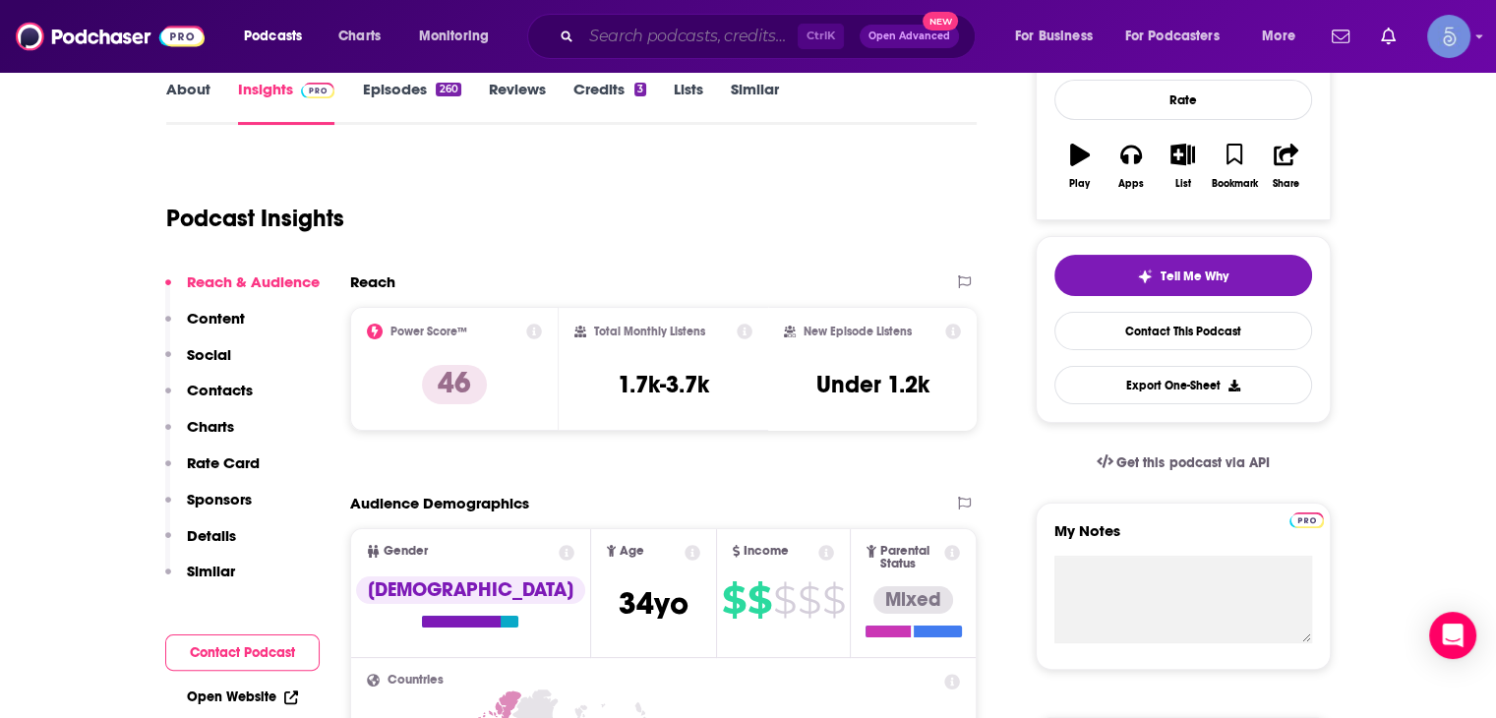
click at [610, 43] on input "Search podcasts, credits, & more..." at bounding box center [689, 36] width 216 height 31
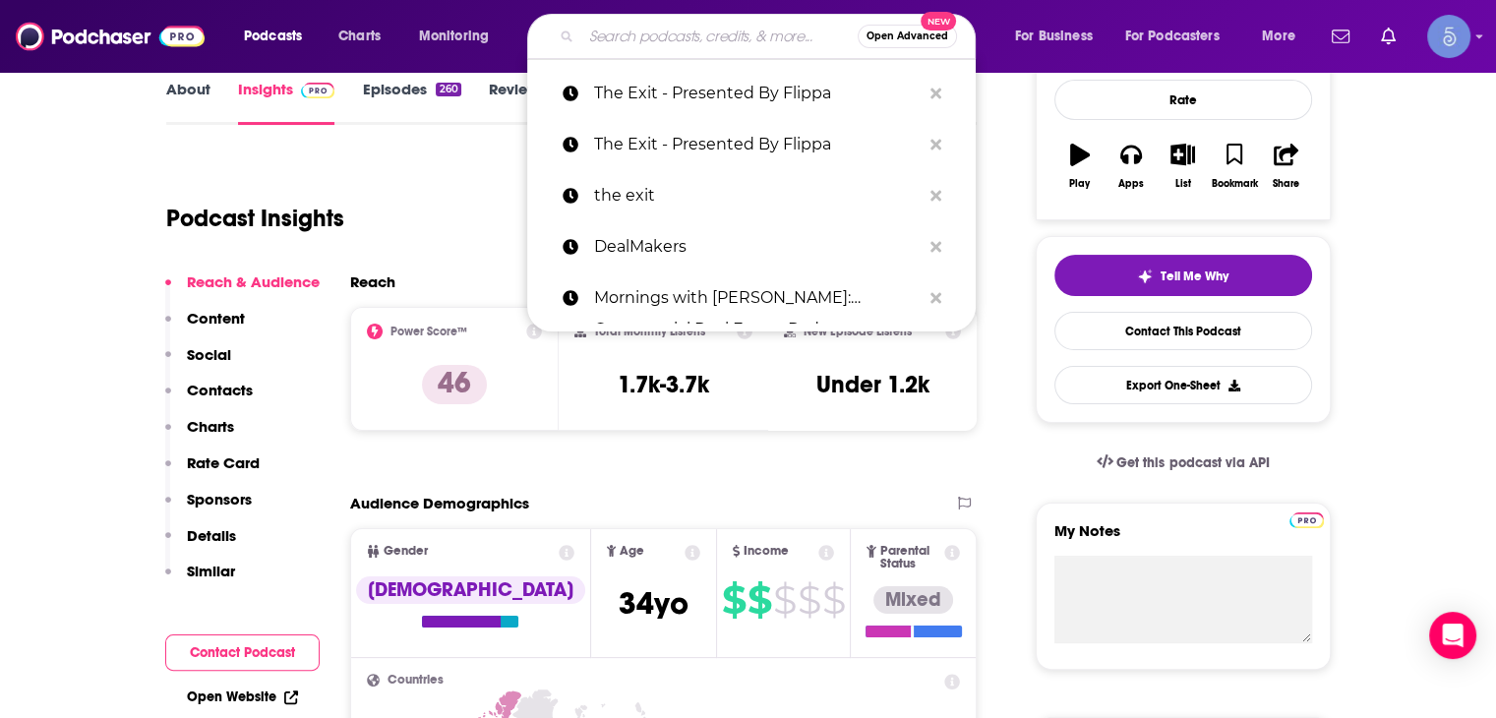
paste input "Leaders Of Transformation"
type input "Leaders Of Transformation"
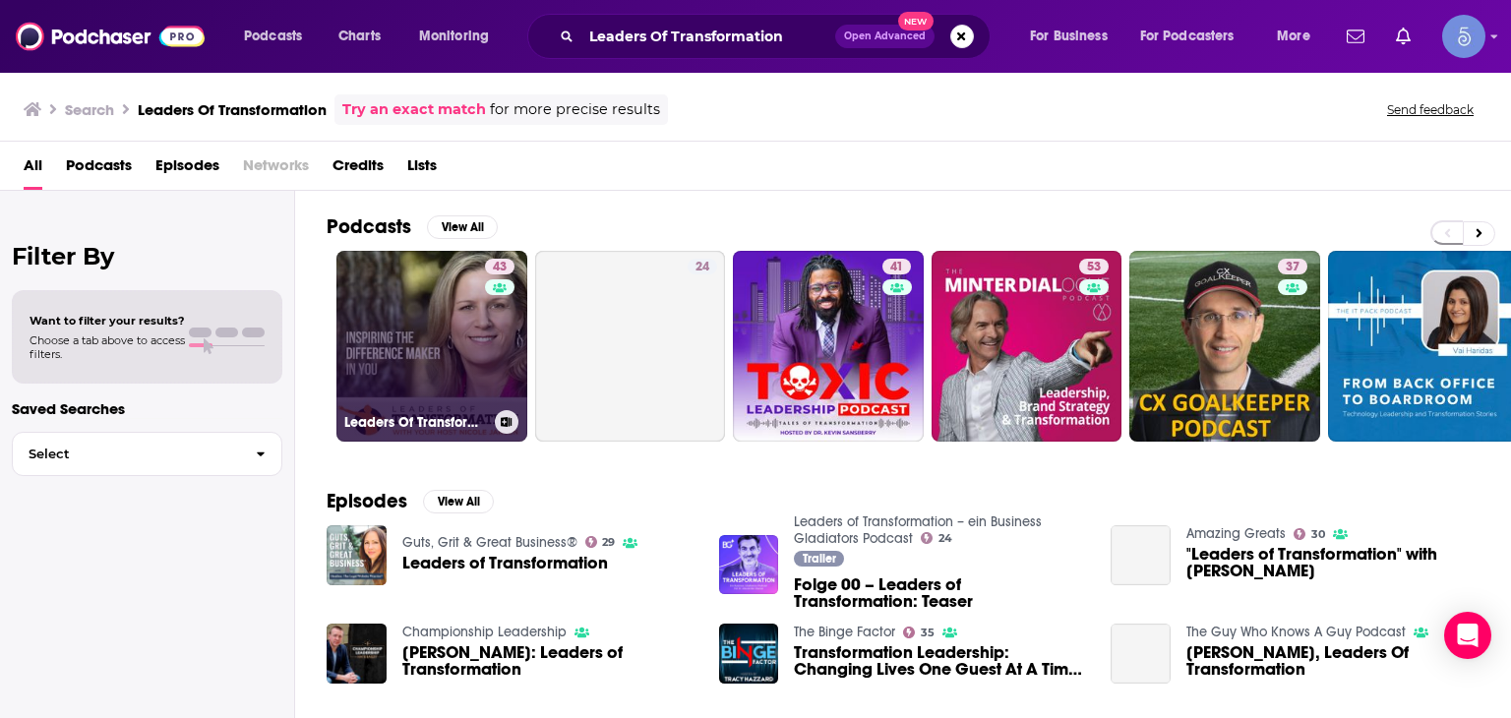
click at [492, 364] on div "43" at bounding box center [502, 334] width 34 height 151
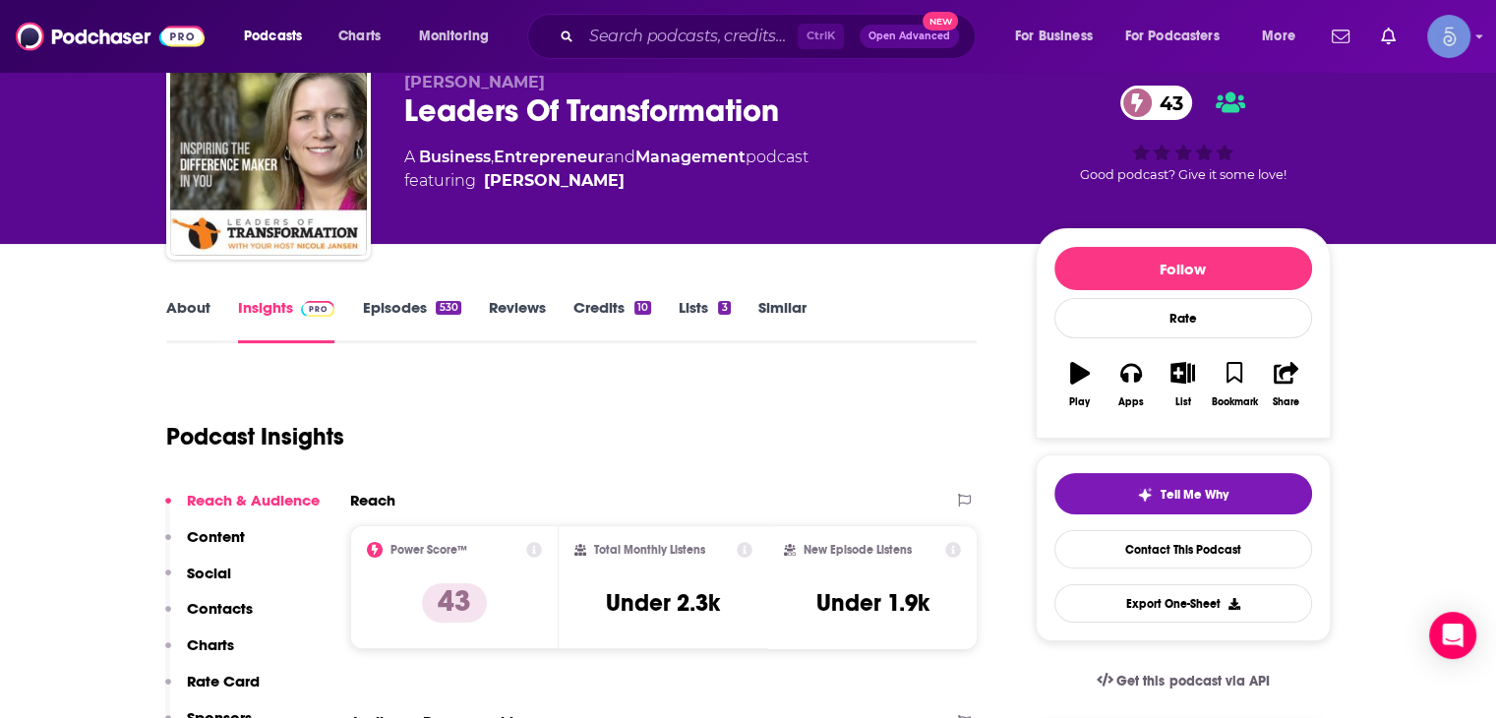
scroll to position [98, 0]
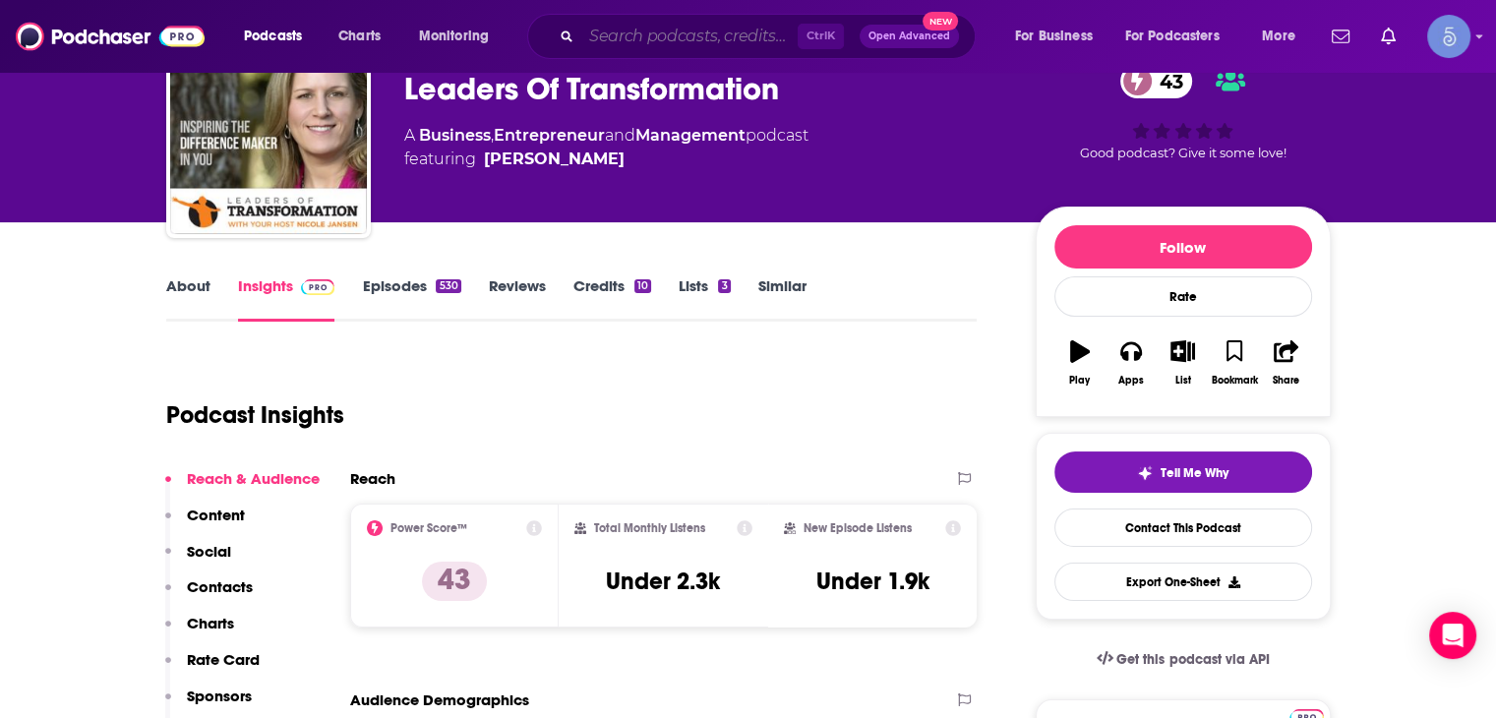
click at [708, 40] on input "Search podcasts, credits, & more..." at bounding box center [689, 36] width 216 height 31
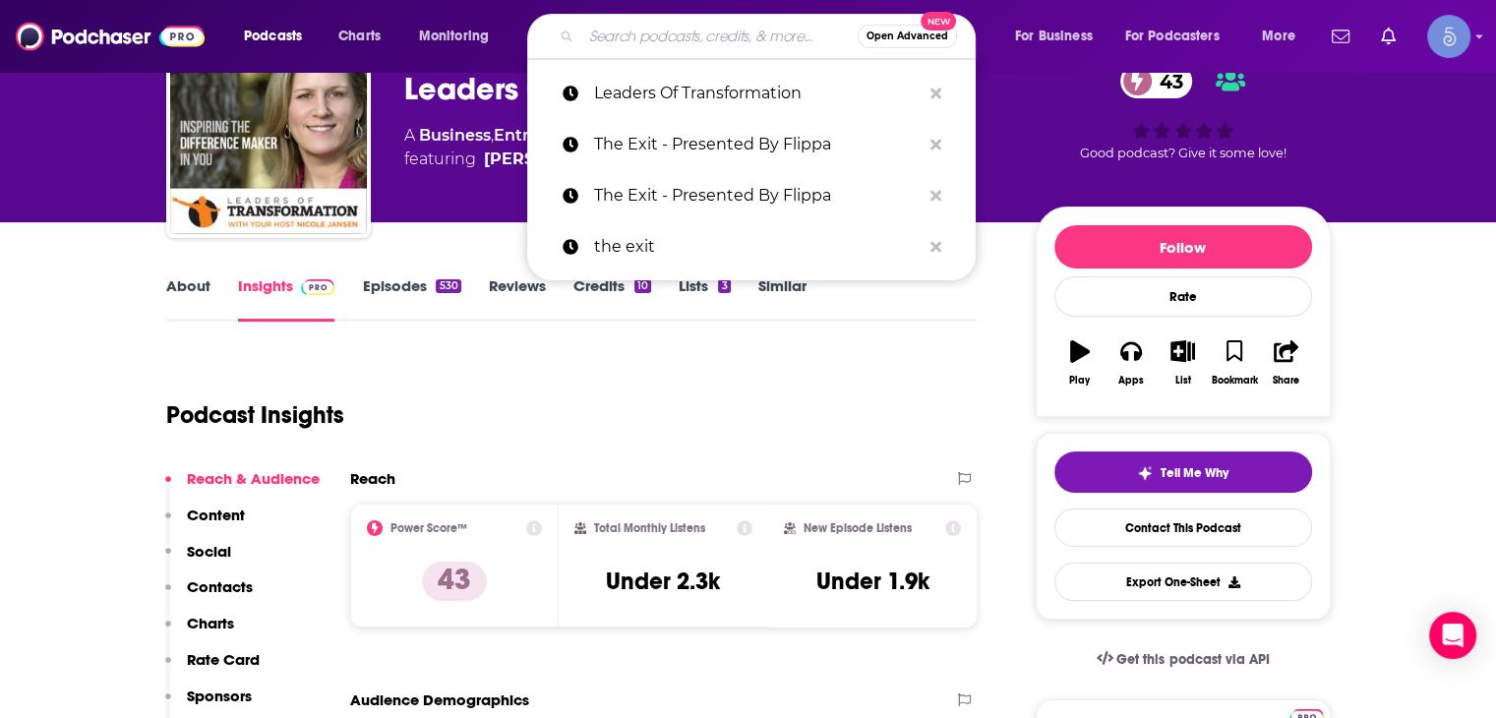
paste input "FULL COMP: The Voice of the Restaurant Industry Revolution"
type input "FULL COMP: The Voice of the Restaurant Industry Revolution"
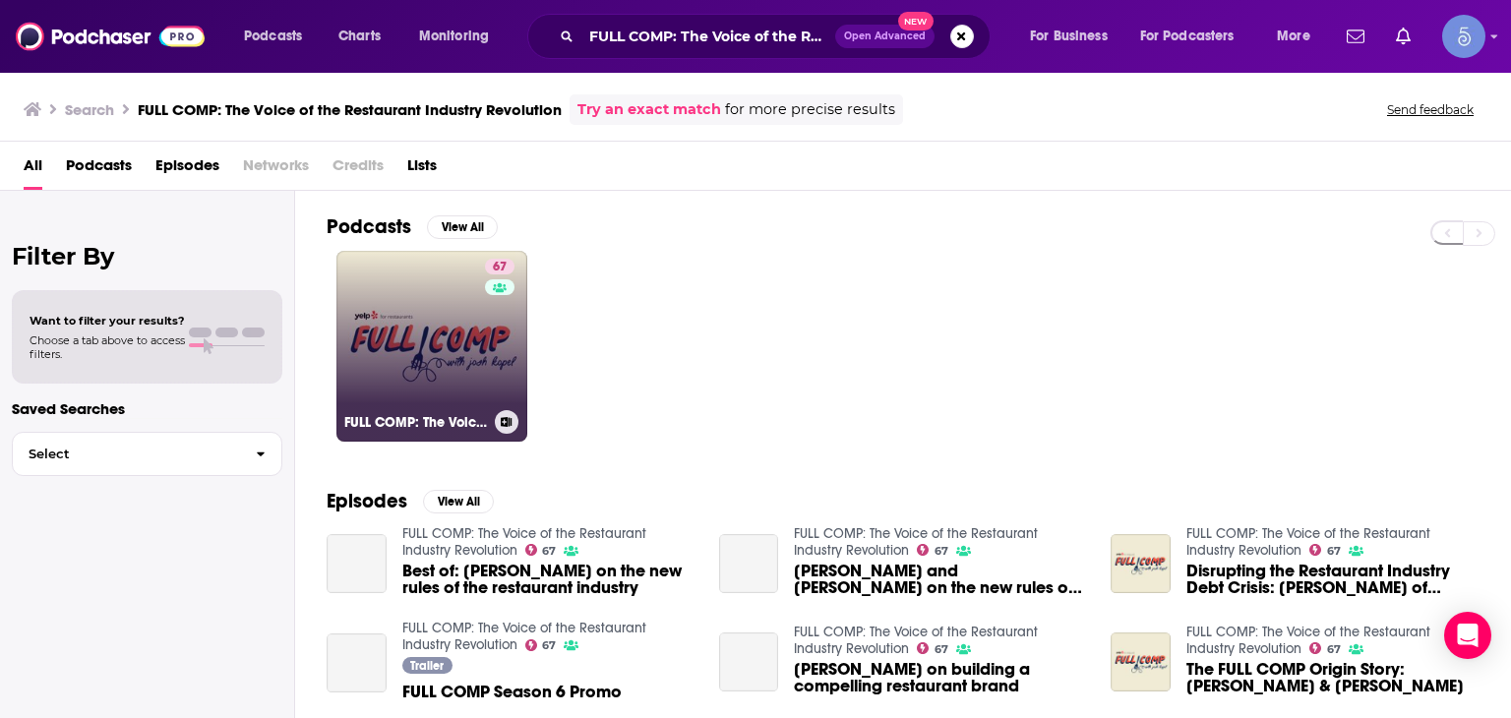
click at [451, 367] on link "67 FULL COMP: The Voice of the Restaurant Industry Revolution" at bounding box center [431, 346] width 191 height 191
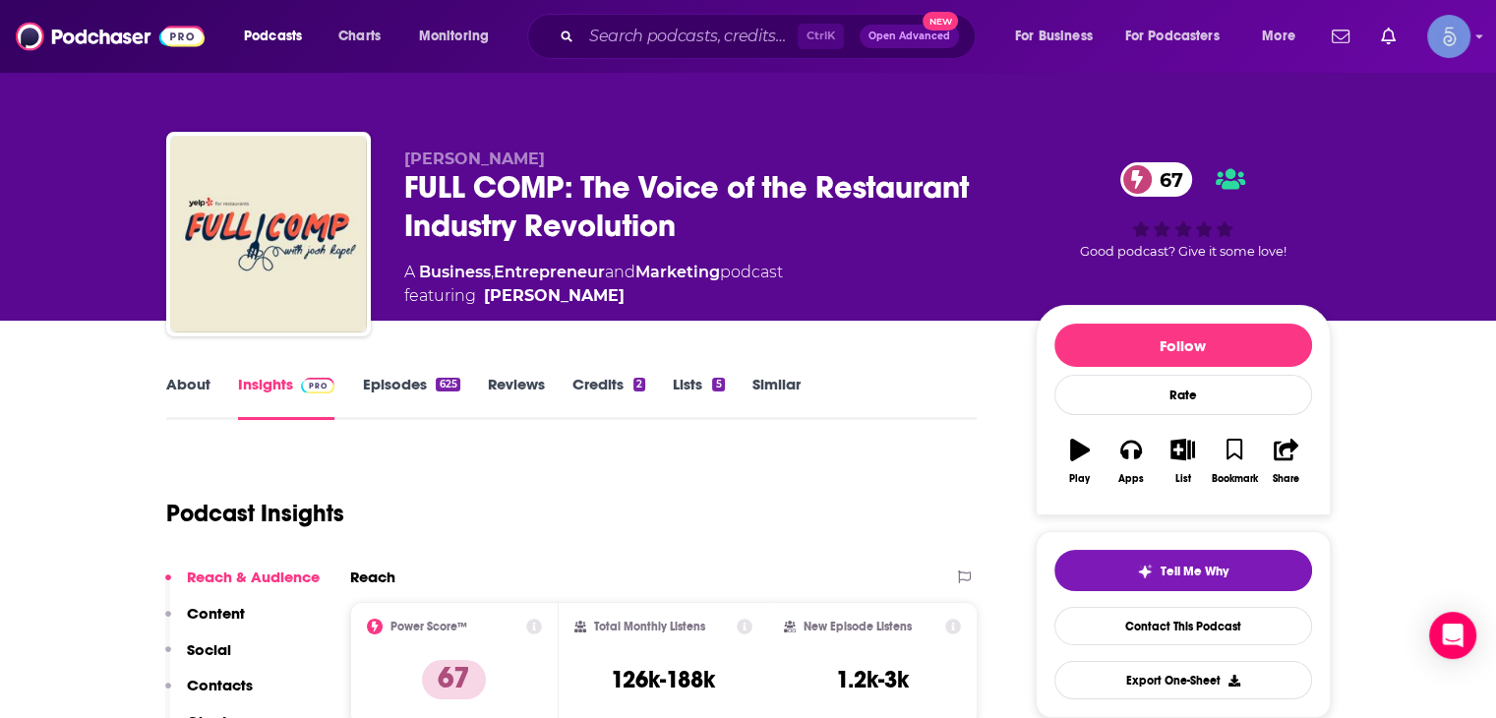
scroll to position [197, 0]
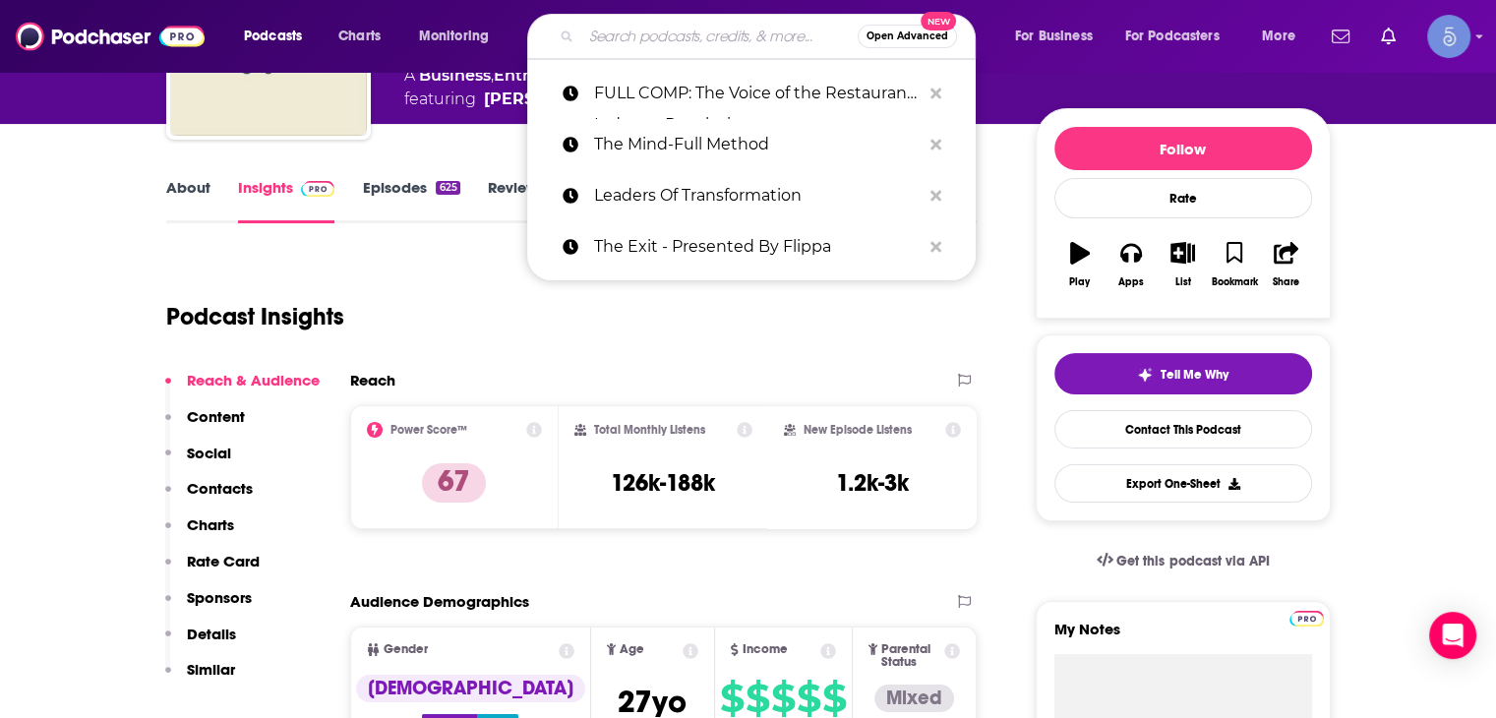
click at [652, 30] on input "Search podcasts, credits, & more..." at bounding box center [719, 36] width 276 height 31
paste input "Passage to Profit Show - Road to Entrepreneurship"
type input "Passage to Profit Show - Road to Entrepreneurship"
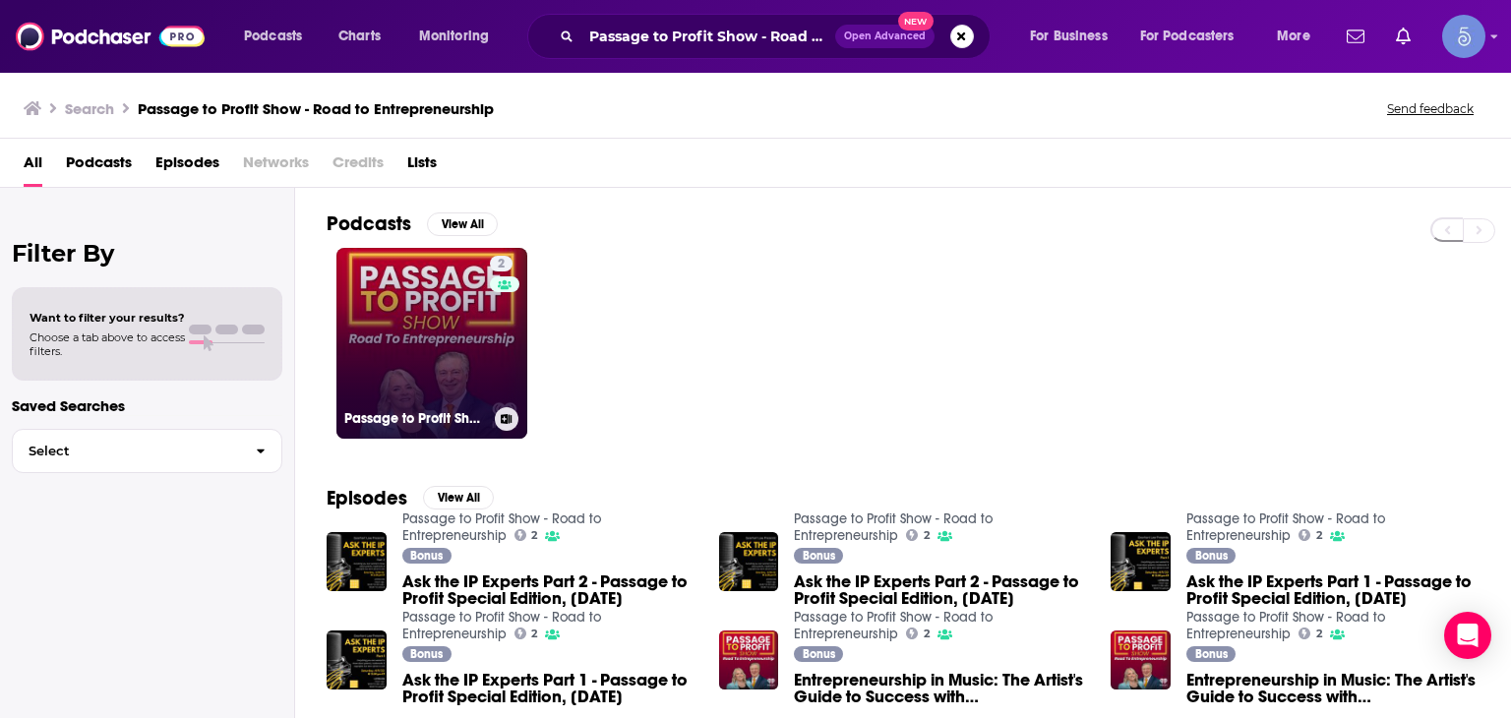
click at [508, 337] on div "2" at bounding box center [505, 331] width 30 height 151
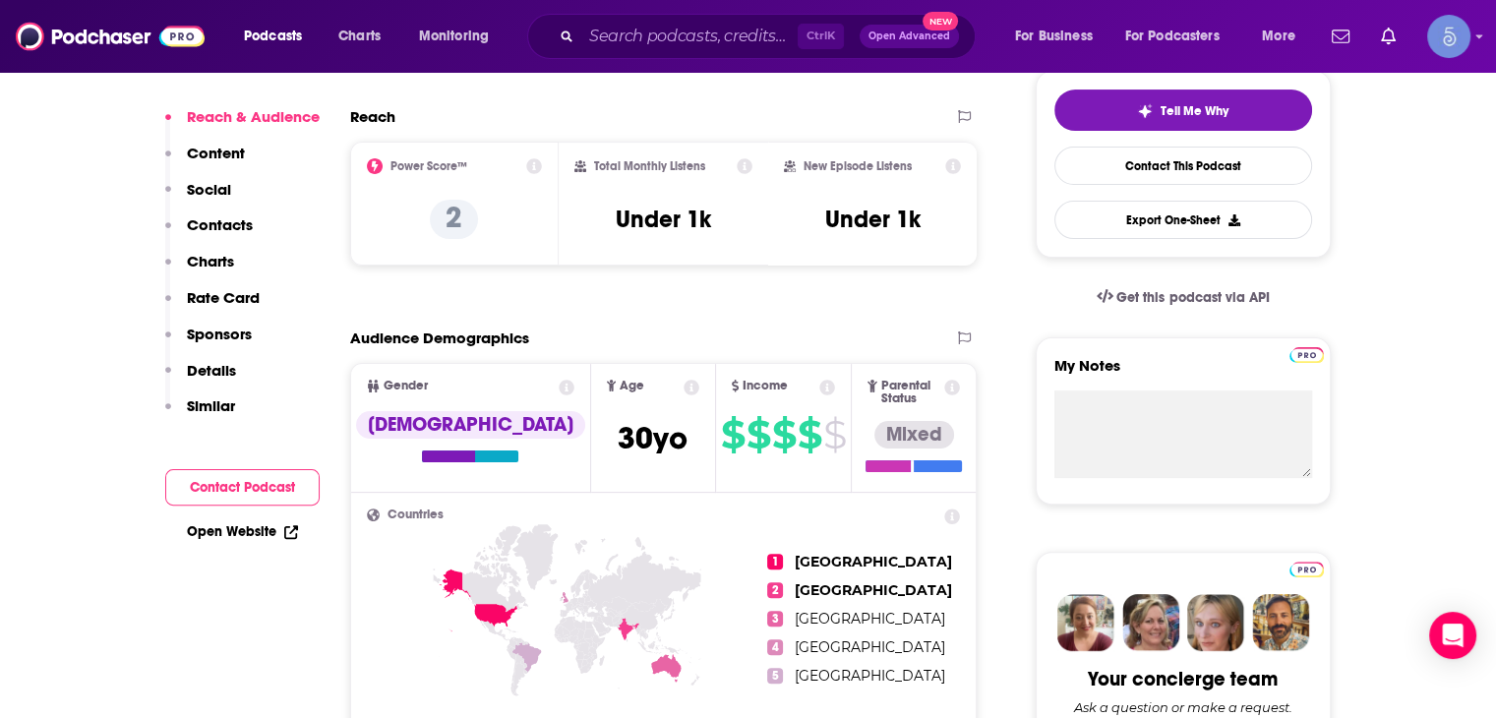
scroll to position [492, 0]
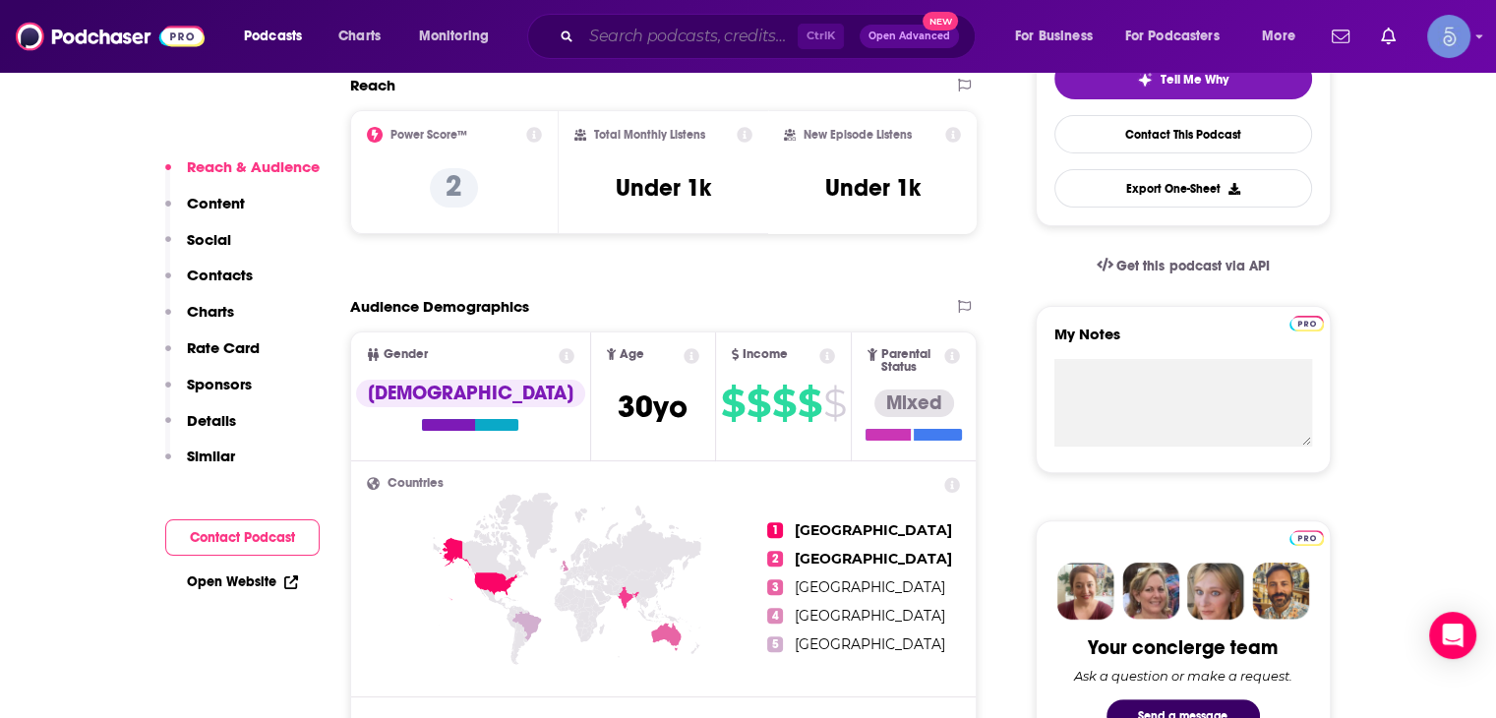
click at [644, 45] on input "Search podcasts, credits, & more..." at bounding box center [689, 36] width 216 height 31
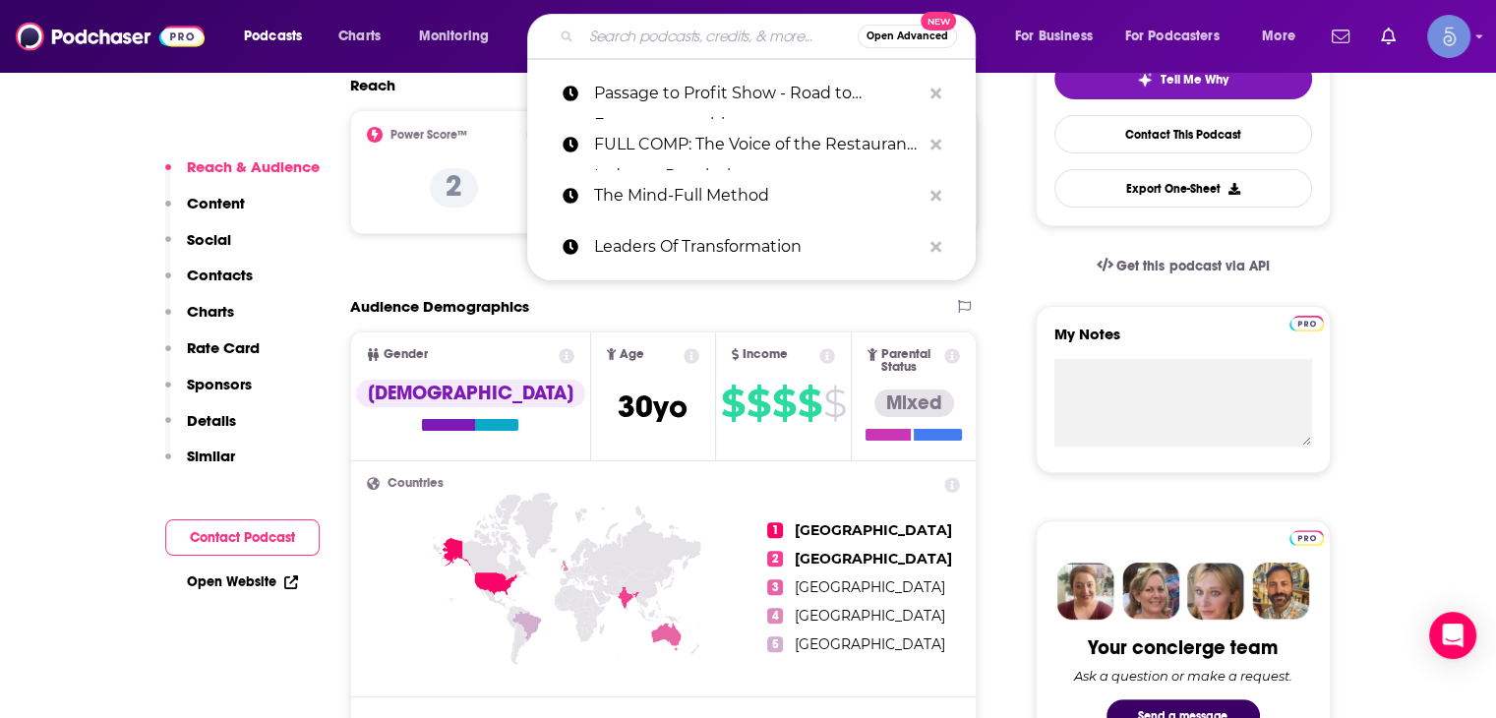
paste input "Choosing Leadership with [PERSON_NAME]"
type input "Choosing Leadership with [PERSON_NAME]"
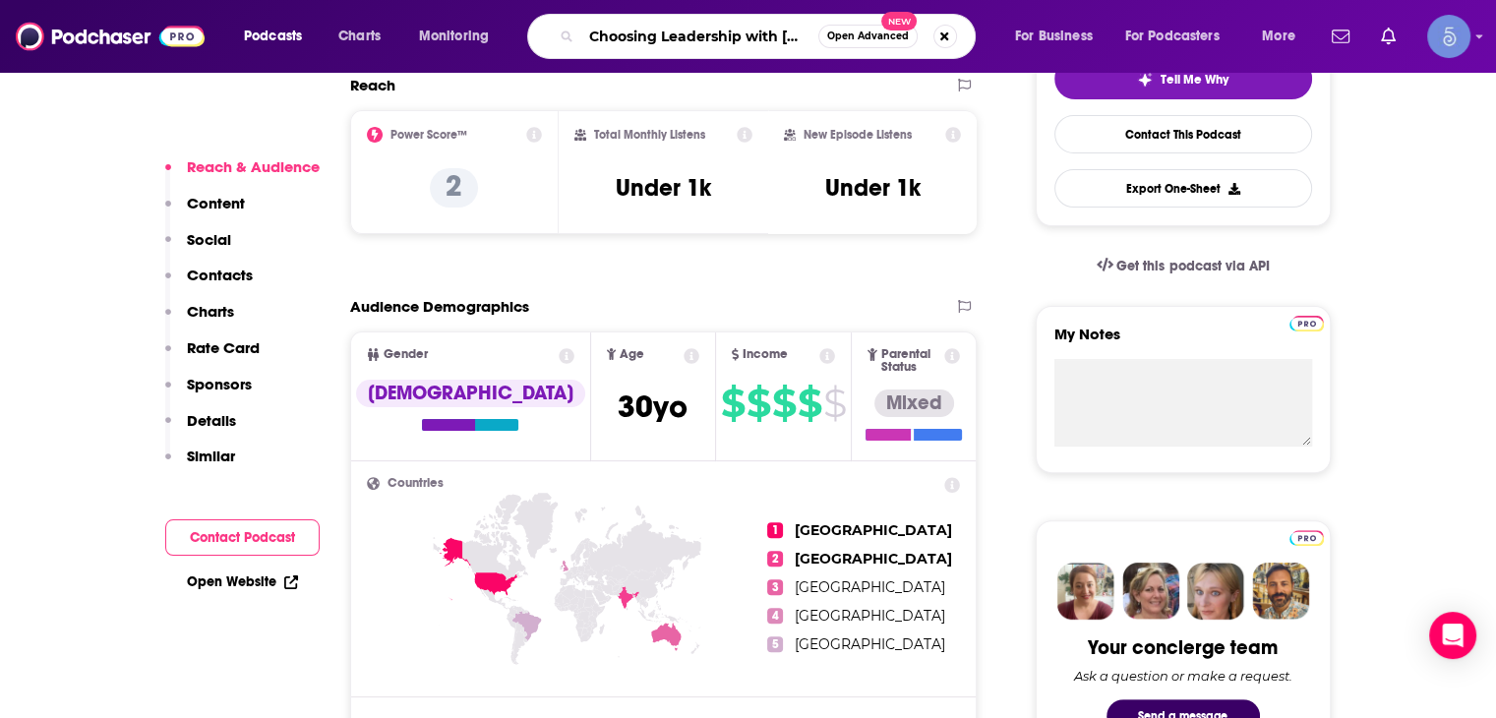
scroll to position [0, 63]
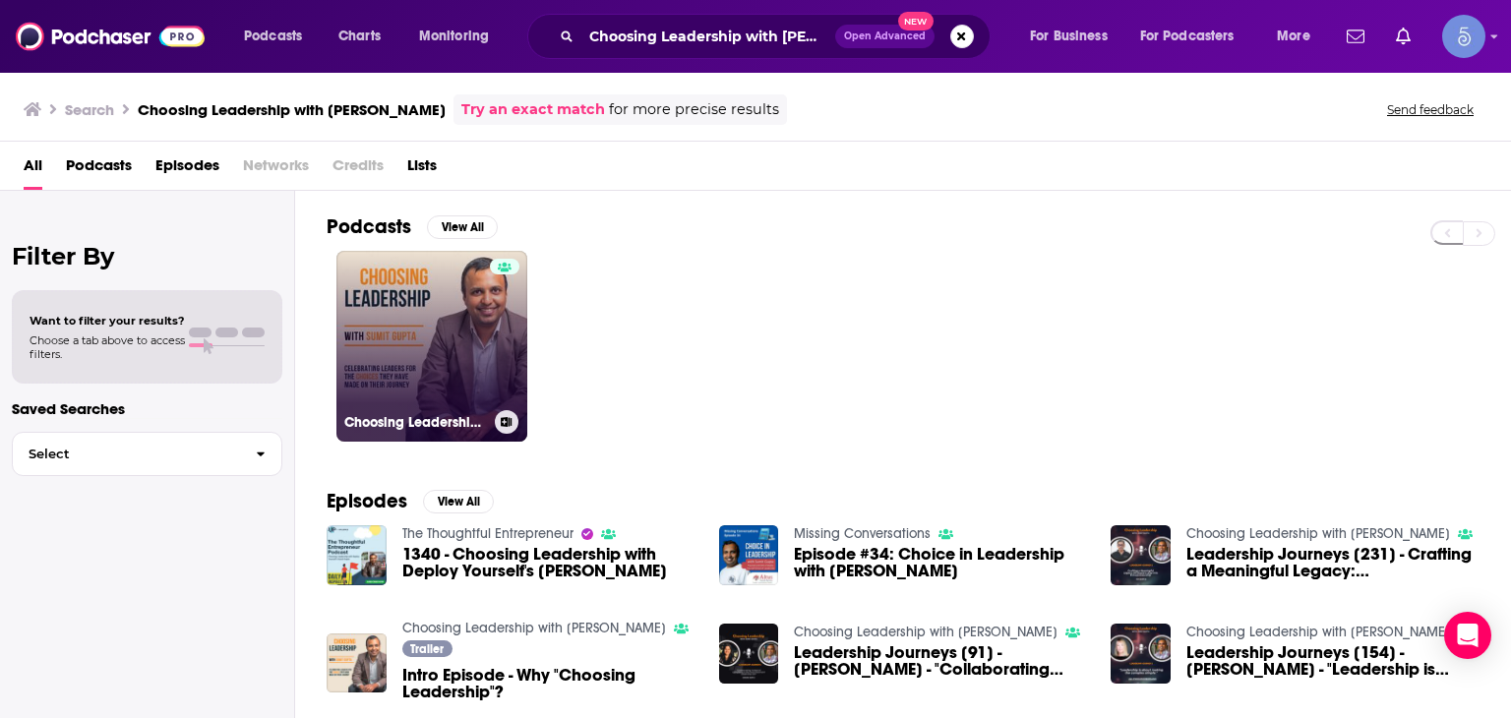
click at [450, 365] on link "Choosing Leadership with [PERSON_NAME]" at bounding box center [431, 346] width 191 height 191
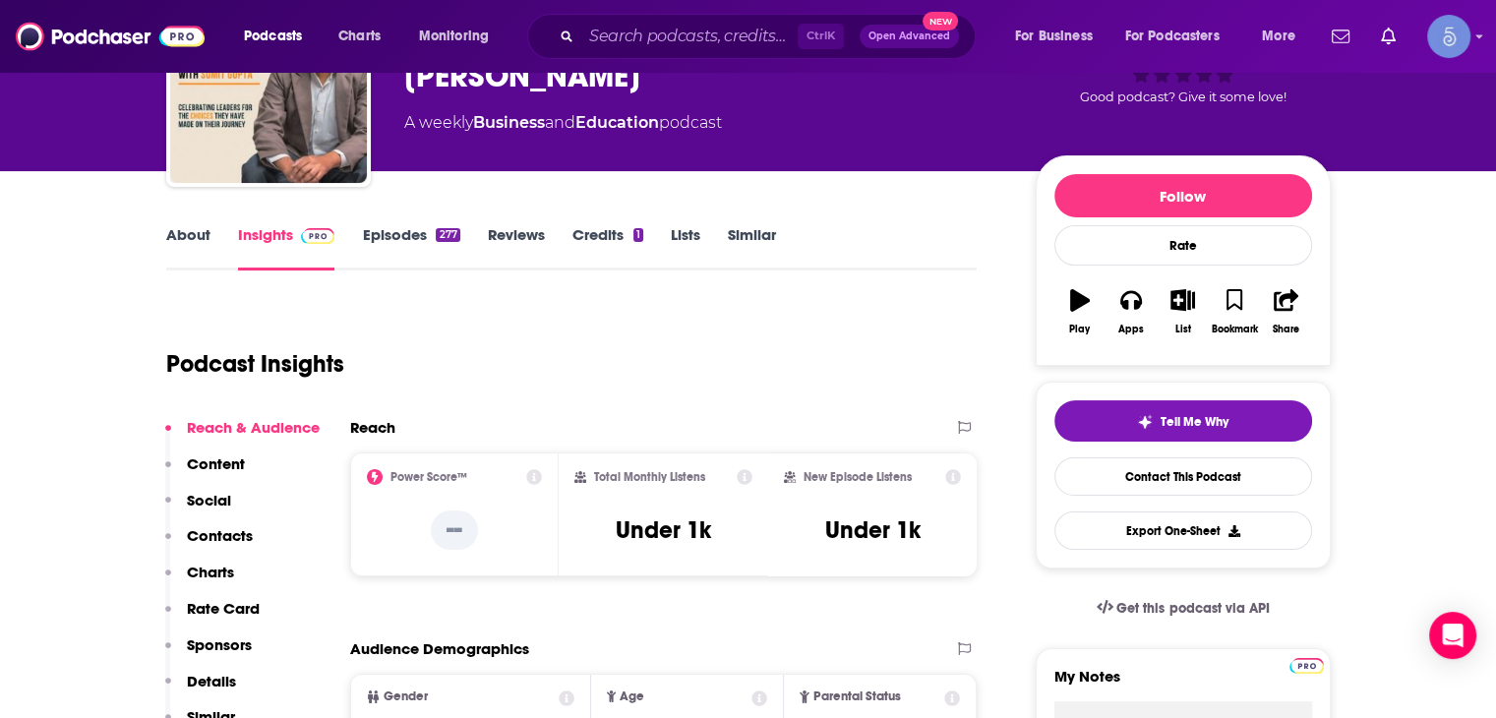
scroll to position [197, 0]
